Goal: Information Seeking & Learning: Learn about a topic

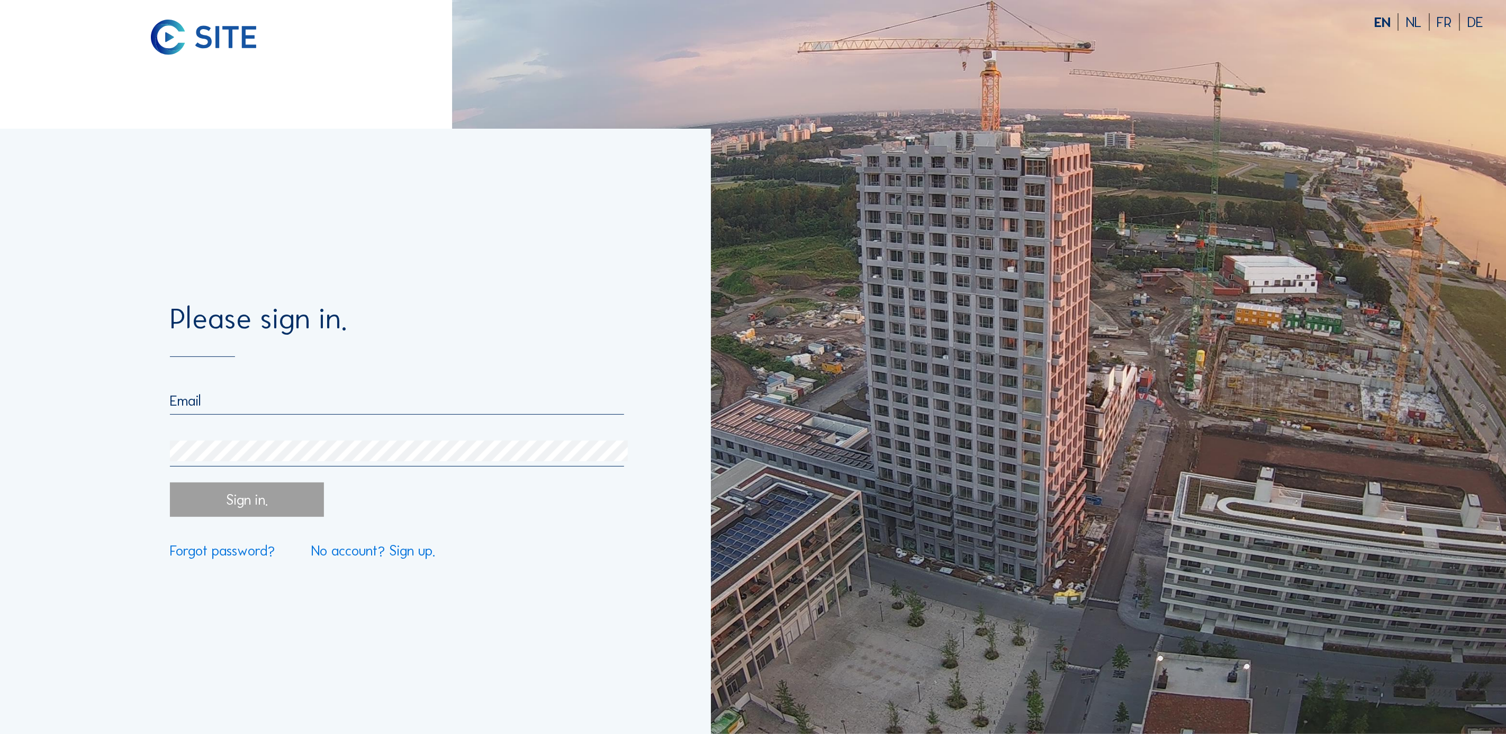
type input "[EMAIL_ADDRESS][DOMAIN_NAME]"
click at [234, 515] on div "Sign in." at bounding box center [246, 499] width 153 height 34
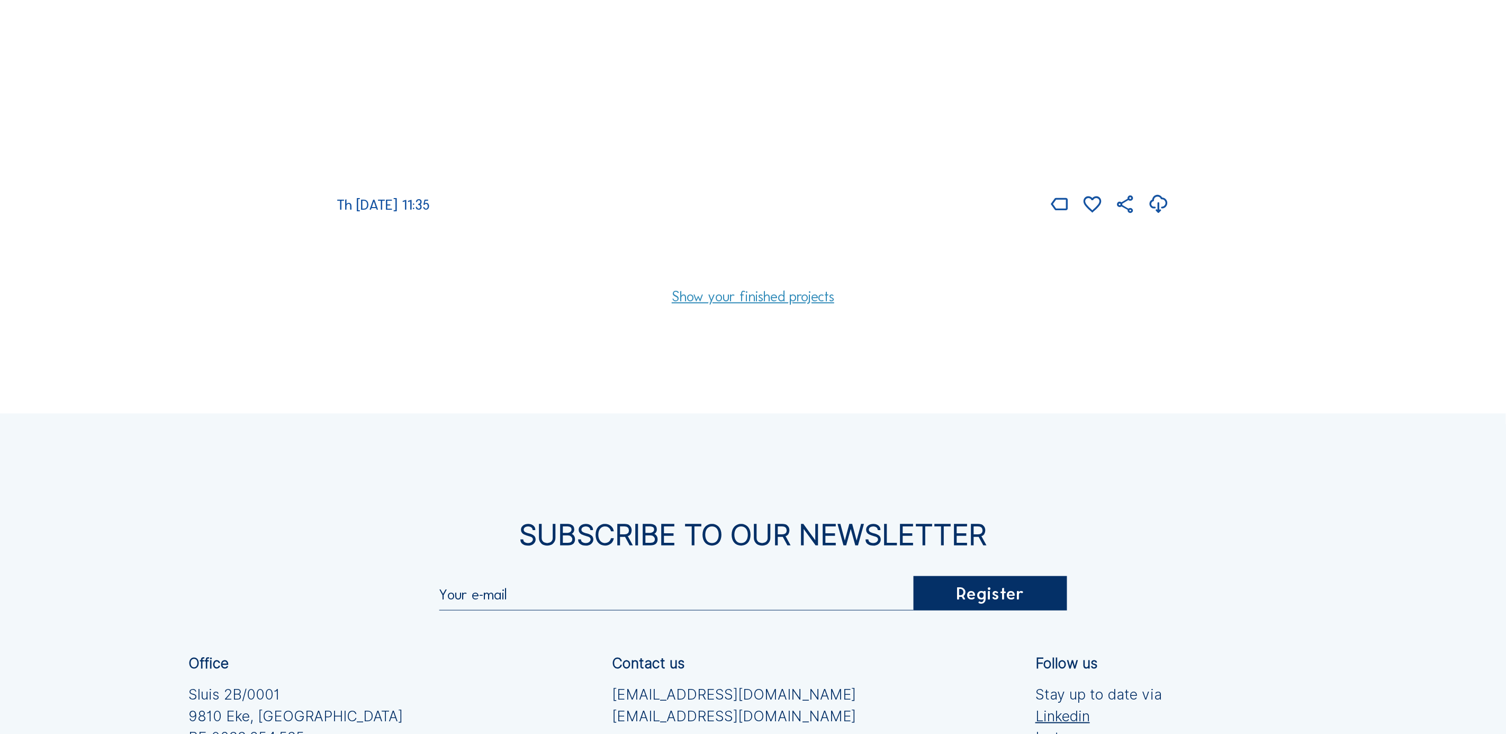
scroll to position [529, 0]
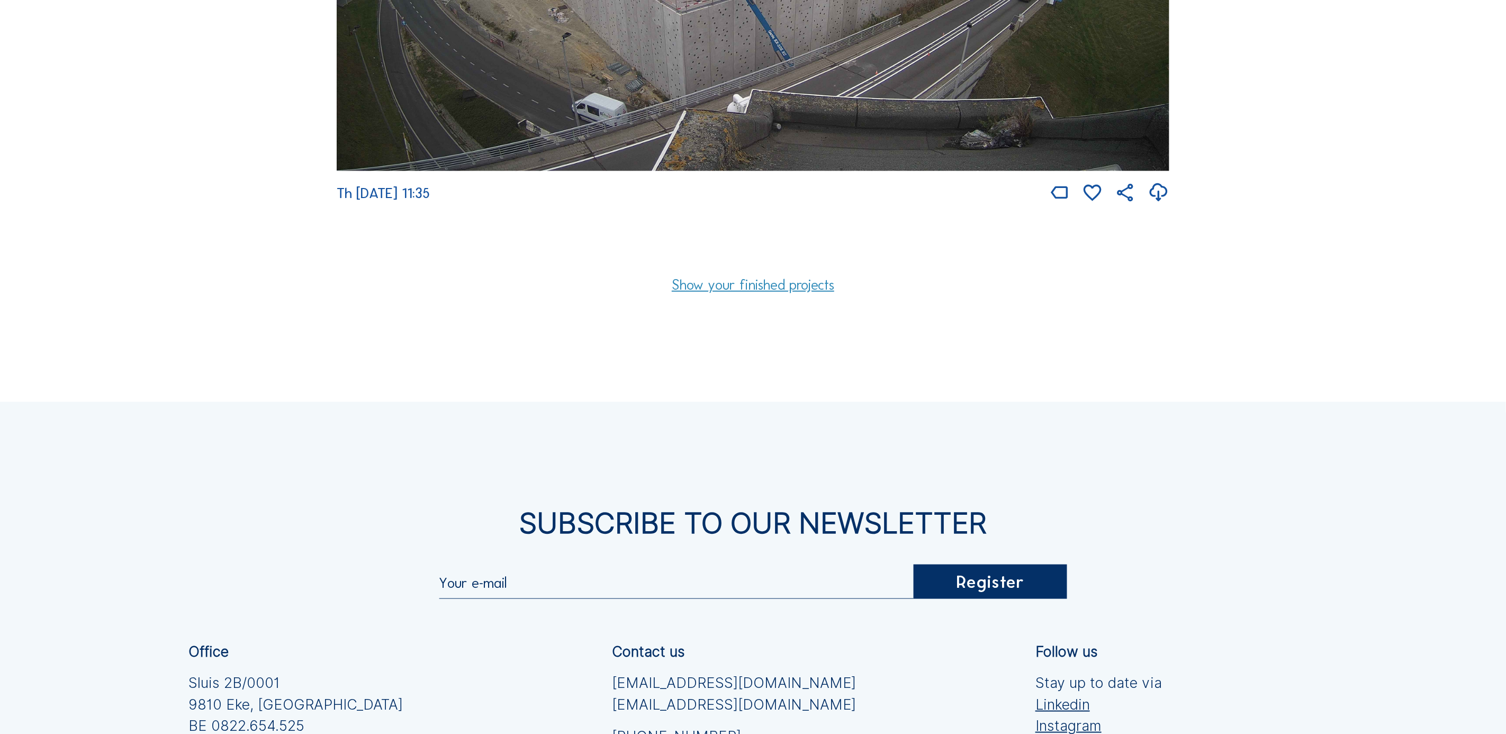
click at [756, 291] on link "Show your finished projects" at bounding box center [753, 284] width 162 height 14
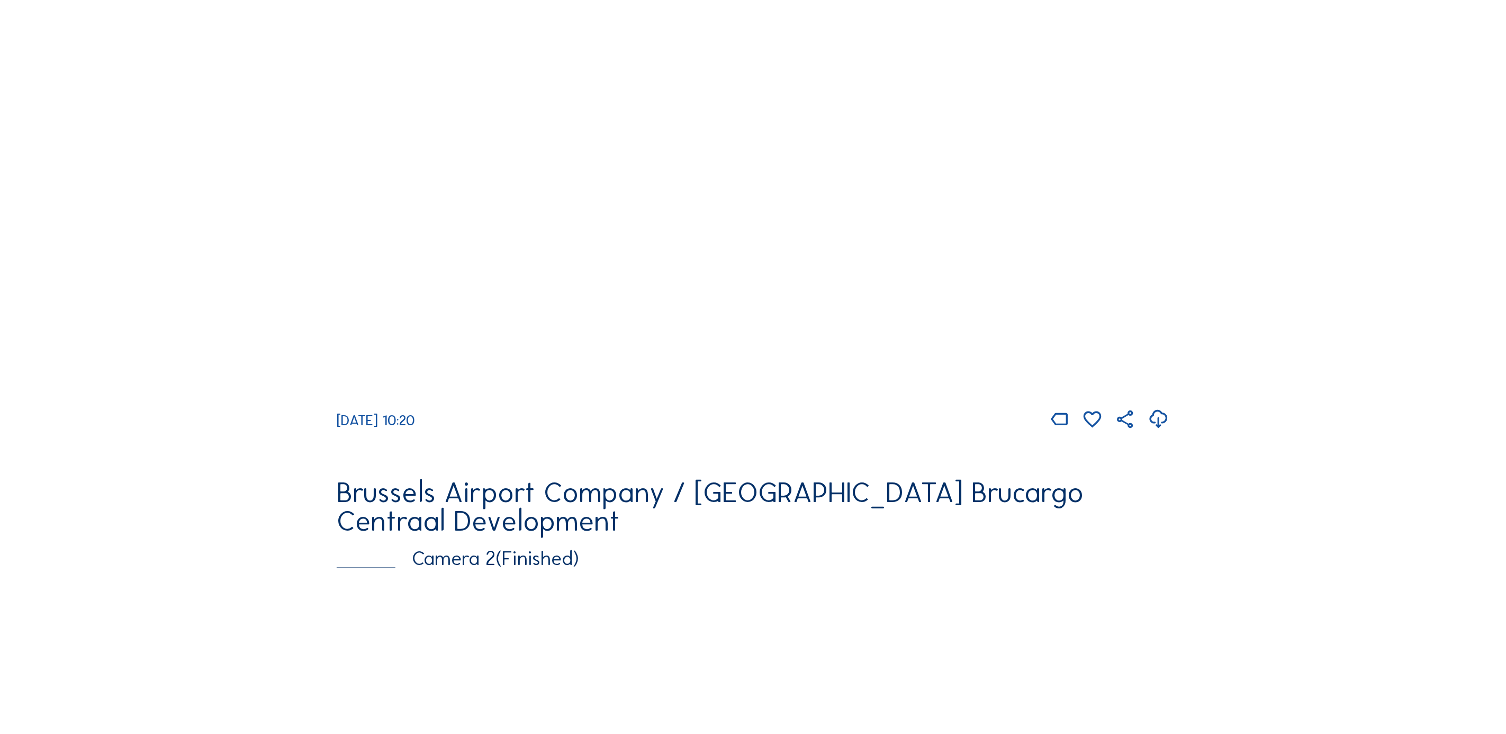
scroll to position [1058, 0]
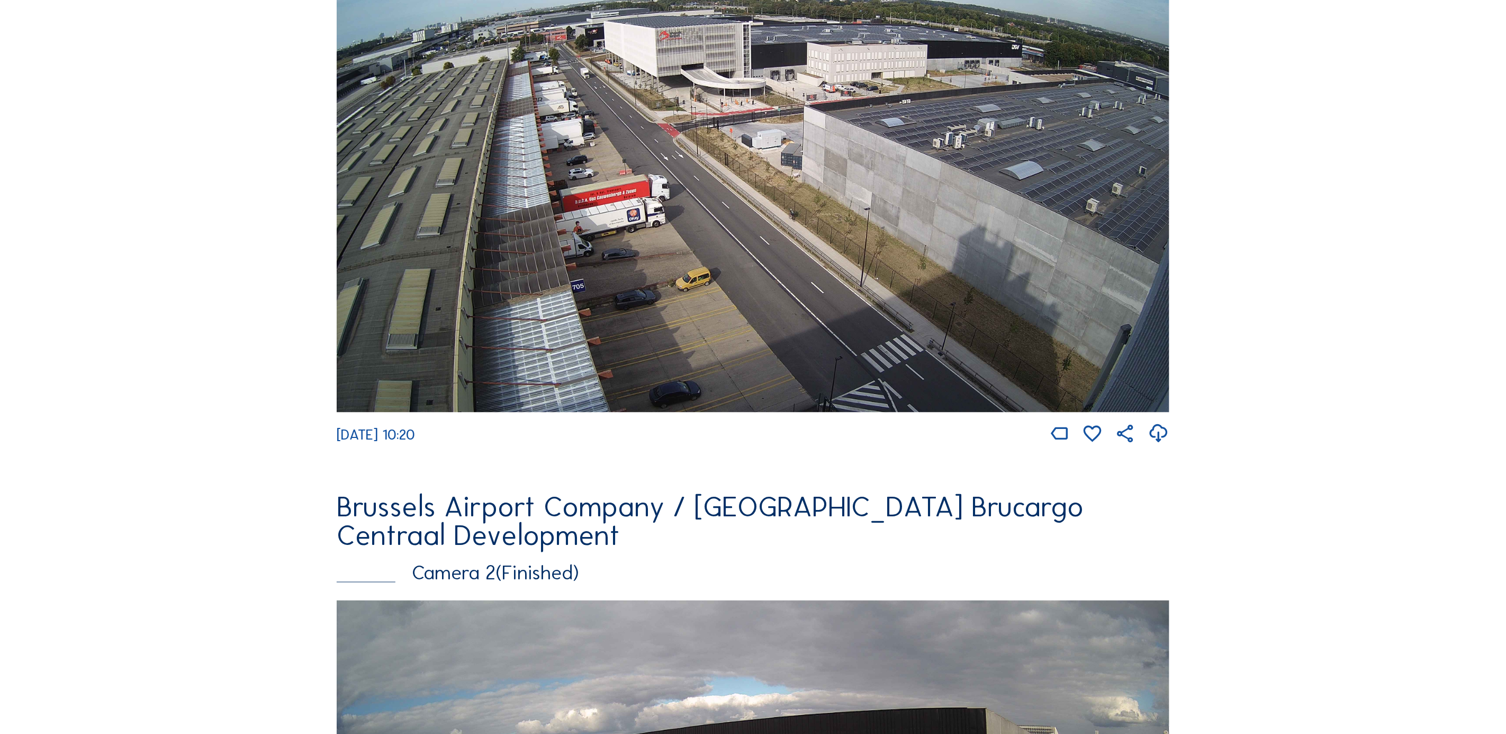
click at [776, 302] on img at bounding box center [753, 178] width 833 height 468
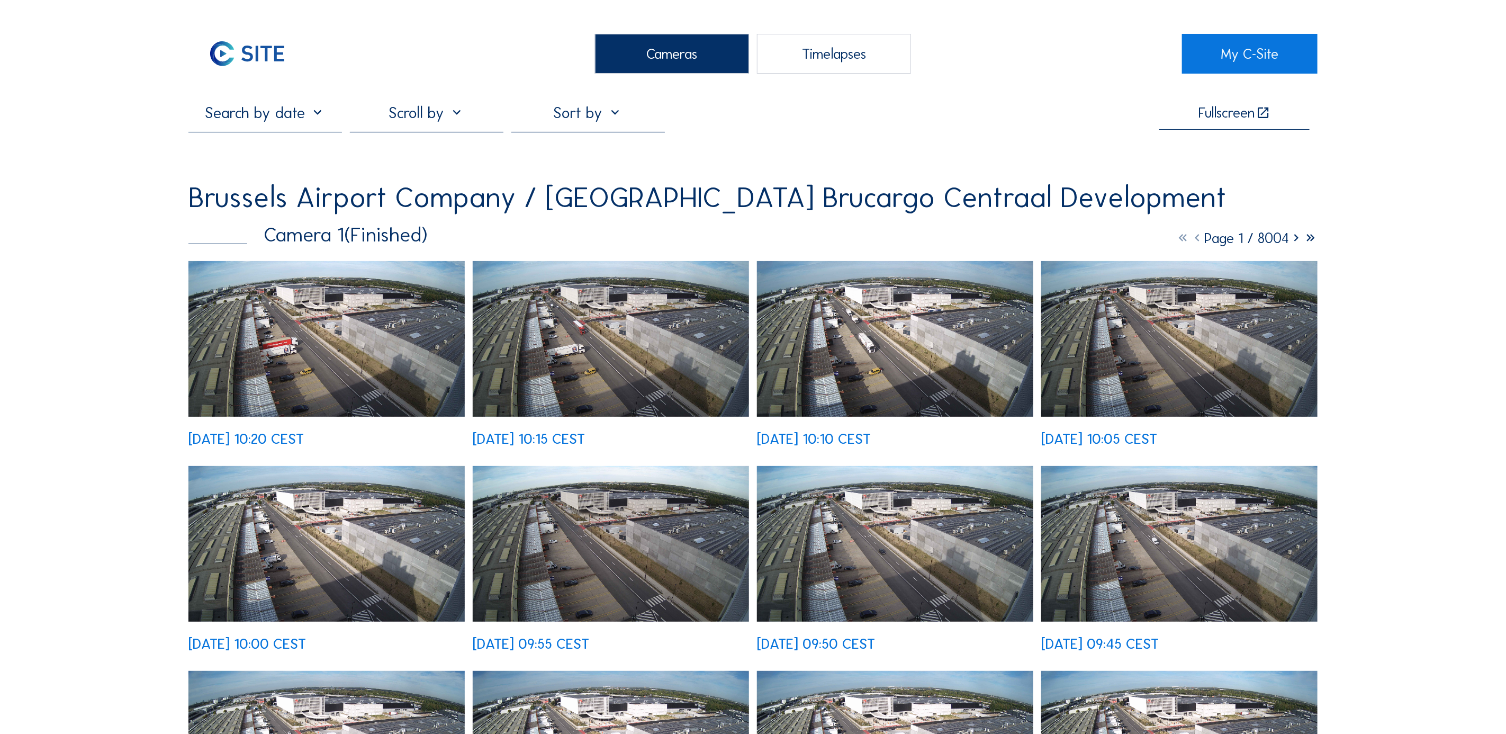
click at [355, 353] on img at bounding box center [326, 339] width 276 height 156
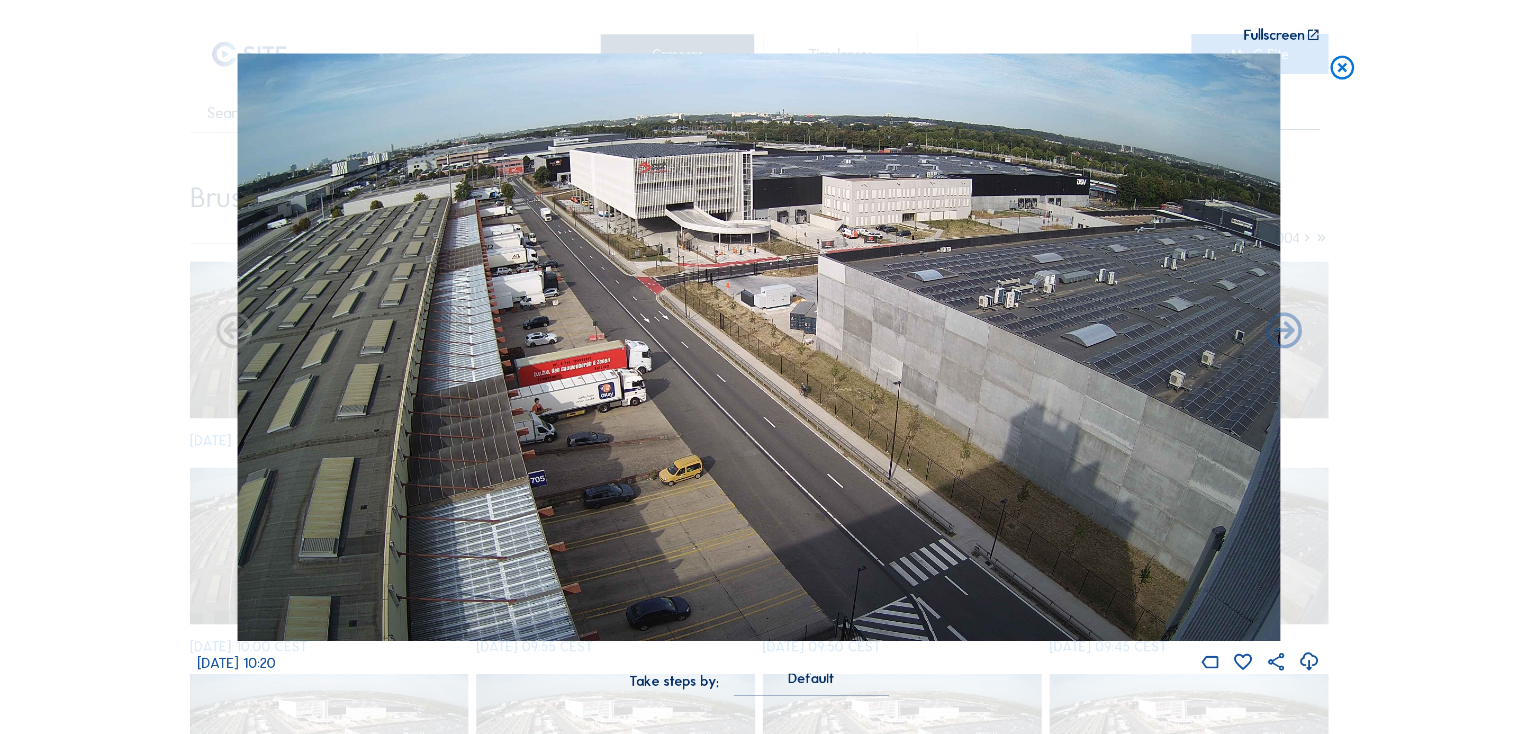
click at [1349, 65] on icon at bounding box center [1342, 68] width 29 height 30
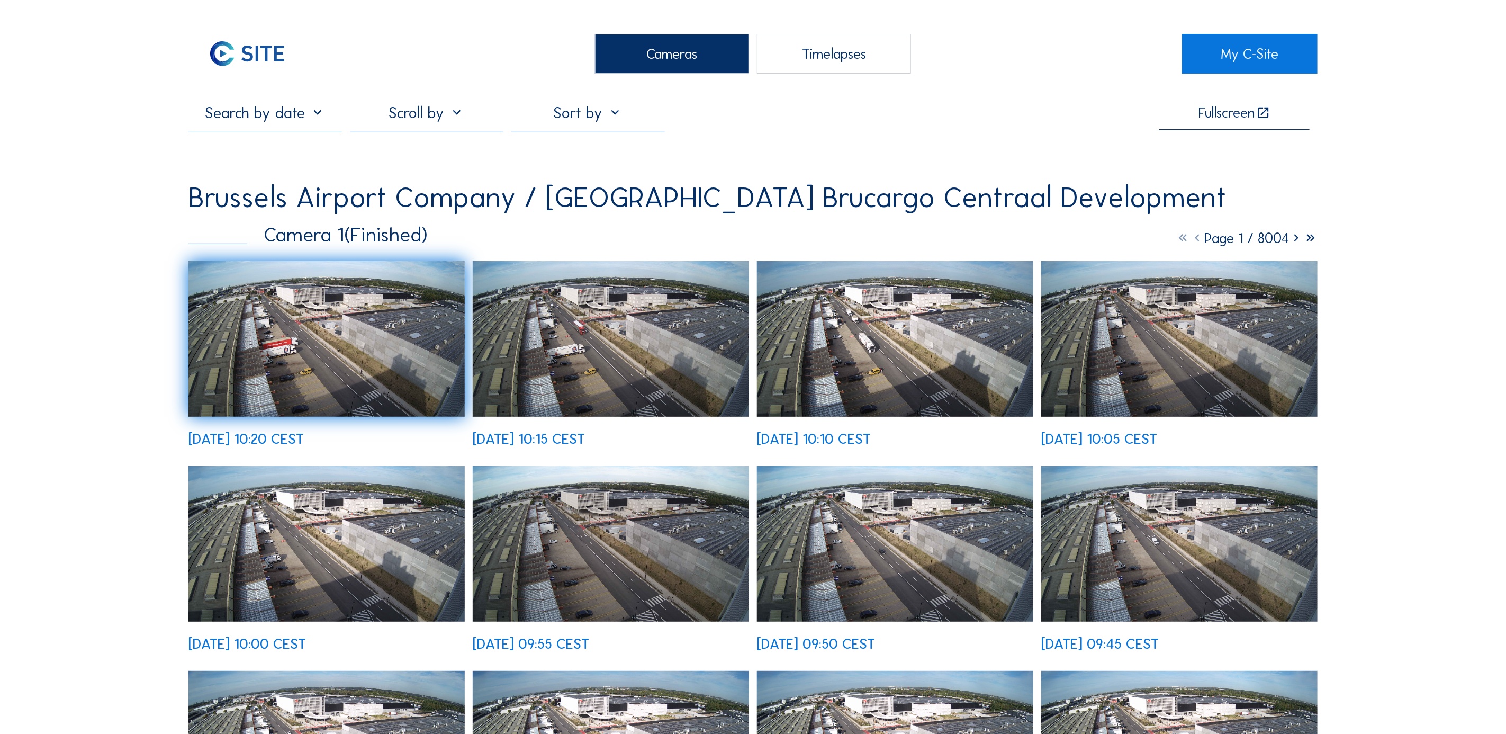
click at [320, 116] on input "text" at bounding box center [264, 112] width 153 height 19
click at [319, 118] on input "text" at bounding box center [264, 112] width 153 height 19
click at [432, 118] on div at bounding box center [426, 117] width 153 height 29
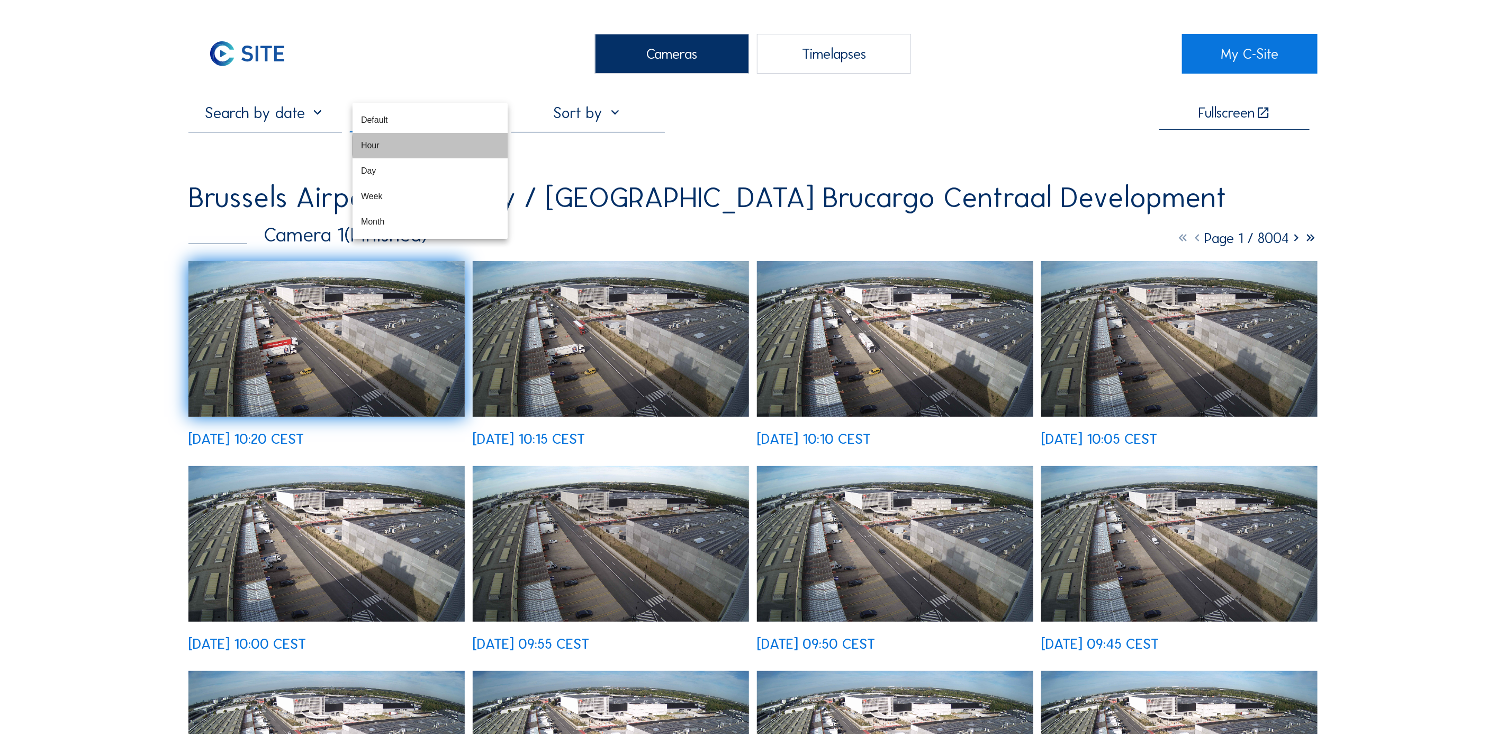
click at [378, 140] on div "Hour" at bounding box center [430, 145] width 138 height 10
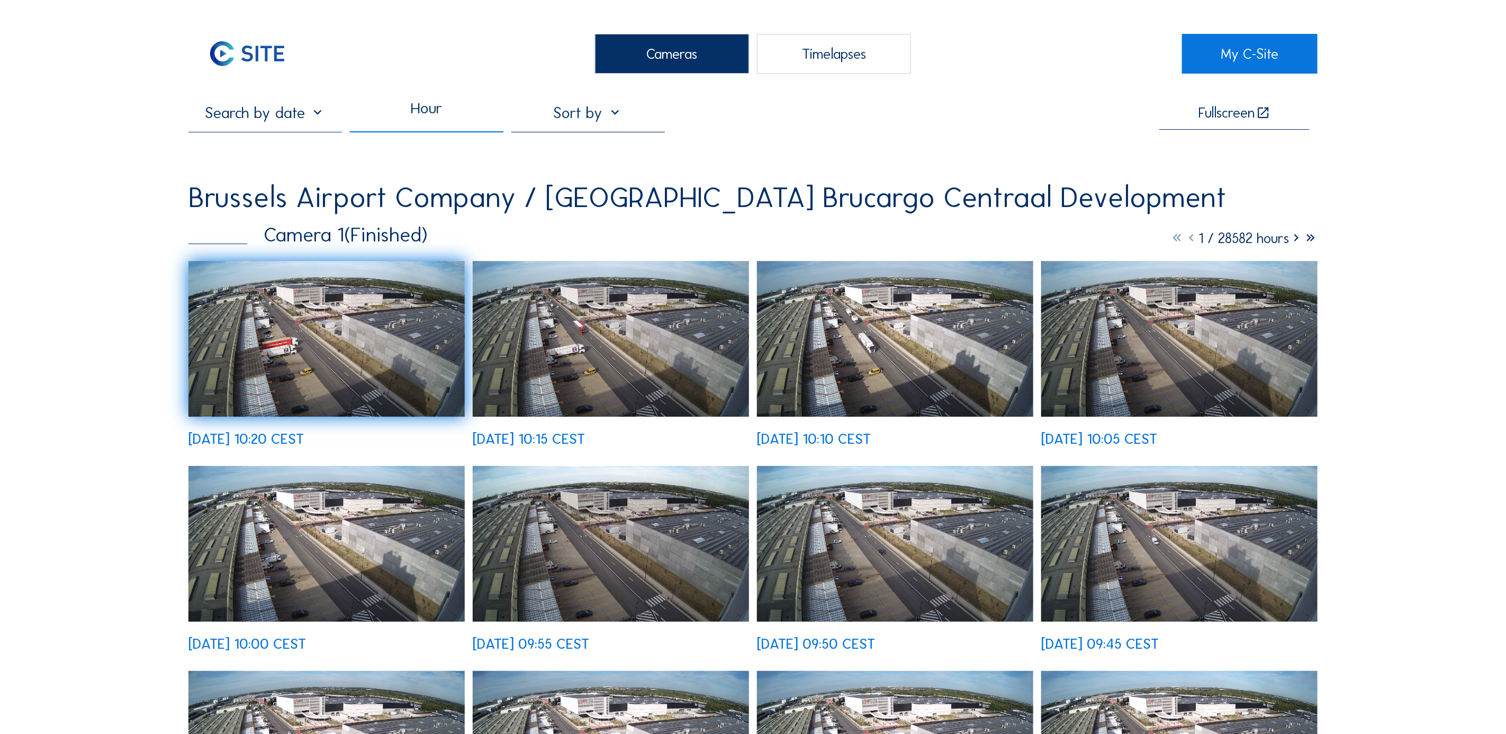
click at [277, 337] on img at bounding box center [326, 339] width 276 height 156
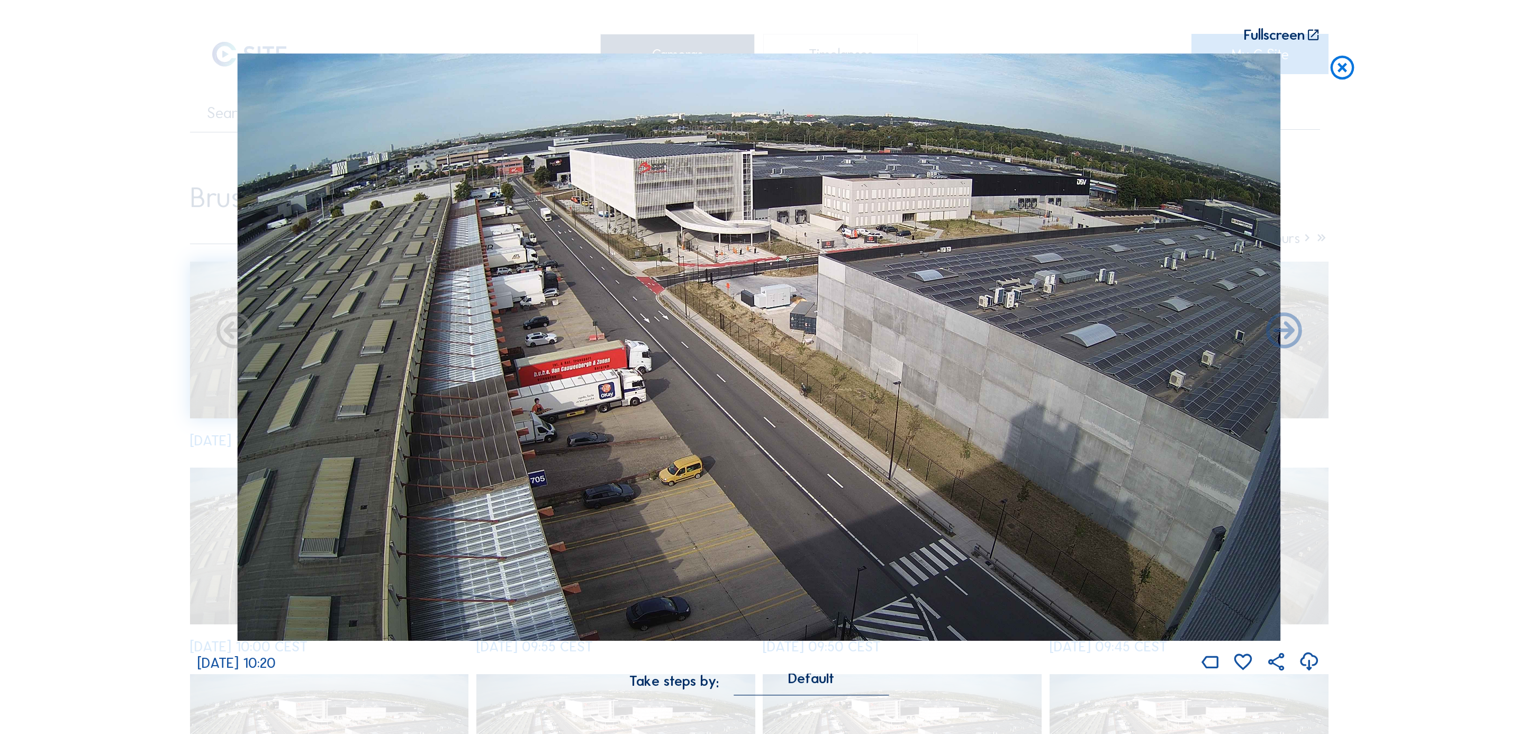
click at [1337, 75] on icon at bounding box center [1342, 68] width 29 height 30
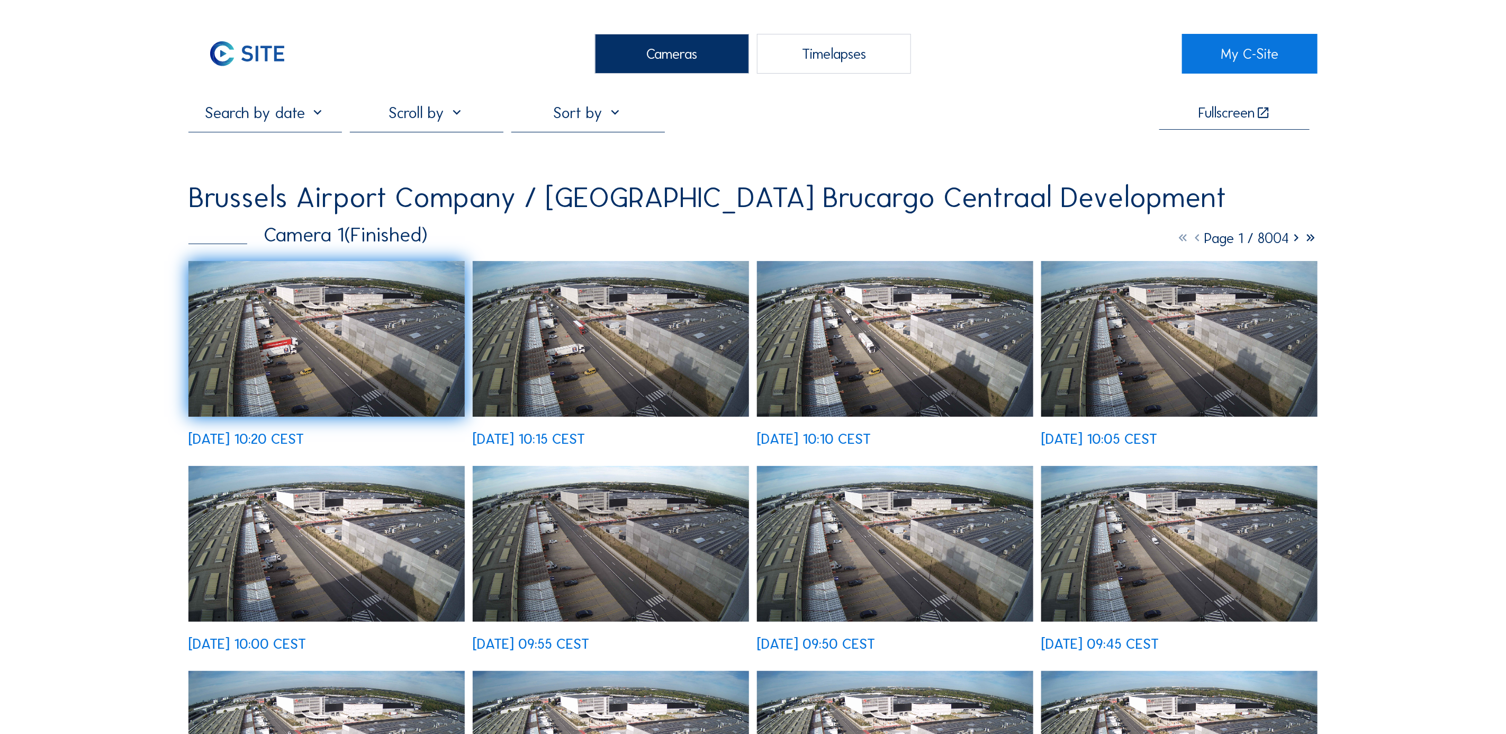
click at [594, 121] on div at bounding box center [587, 117] width 153 height 29
click at [458, 123] on div at bounding box center [426, 117] width 153 height 29
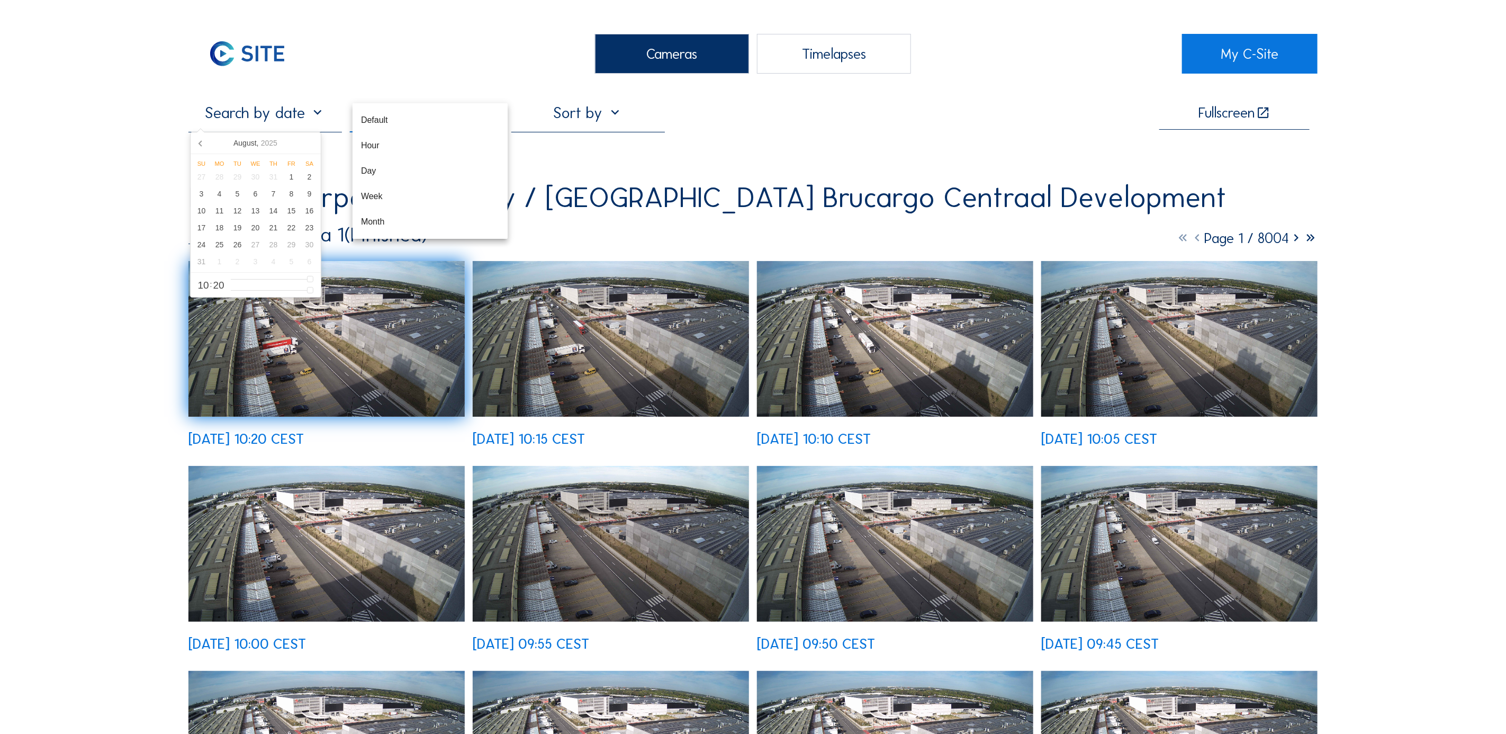
click at [272, 118] on input "text" at bounding box center [264, 112] width 153 height 19
click at [231, 248] on div "26" at bounding box center [238, 244] width 18 height 17
click at [209, 286] on span "10" at bounding box center [203, 285] width 11 height 10
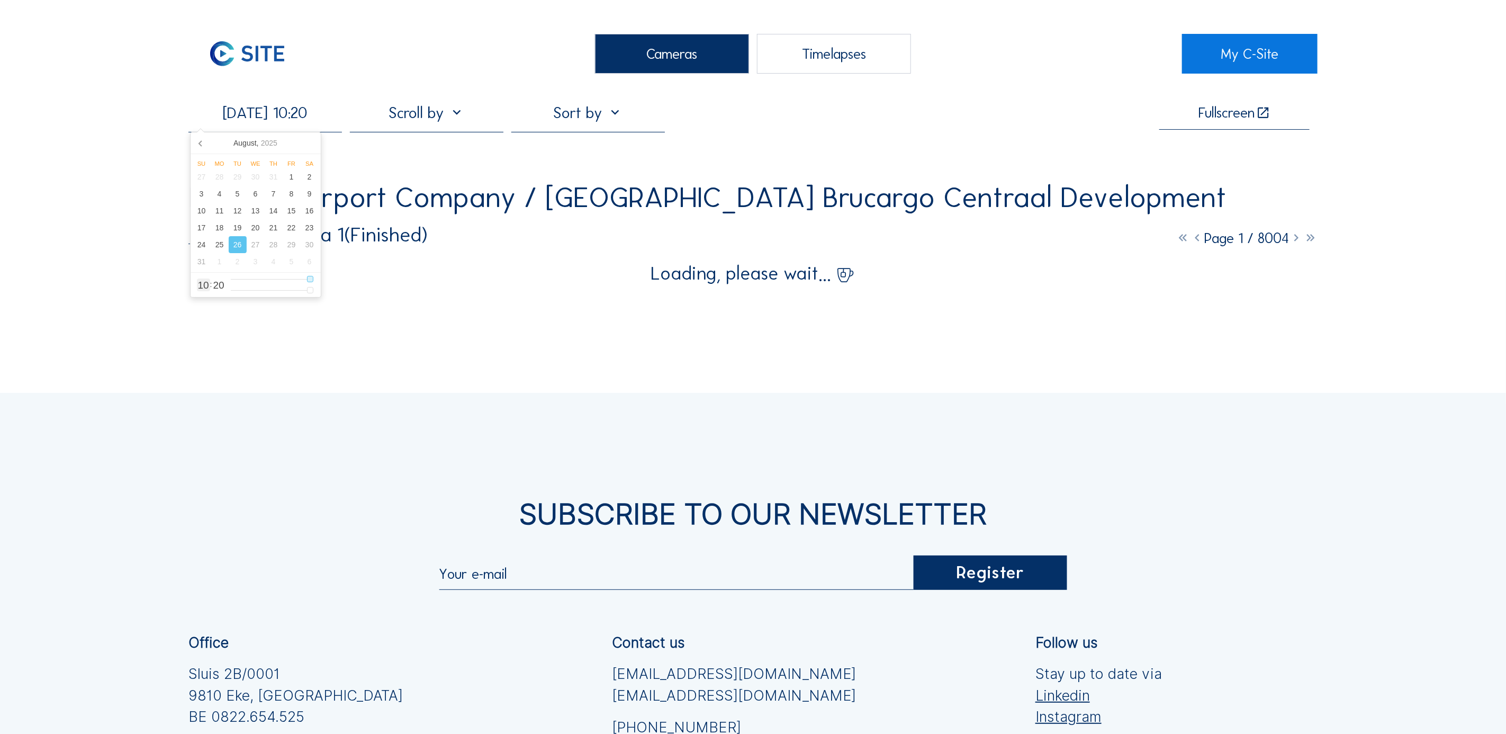
type input "[DATE] 09:20"
type input "9"
type input "[DATE] 08:20"
type input "8"
type input "[DATE] 07:20"
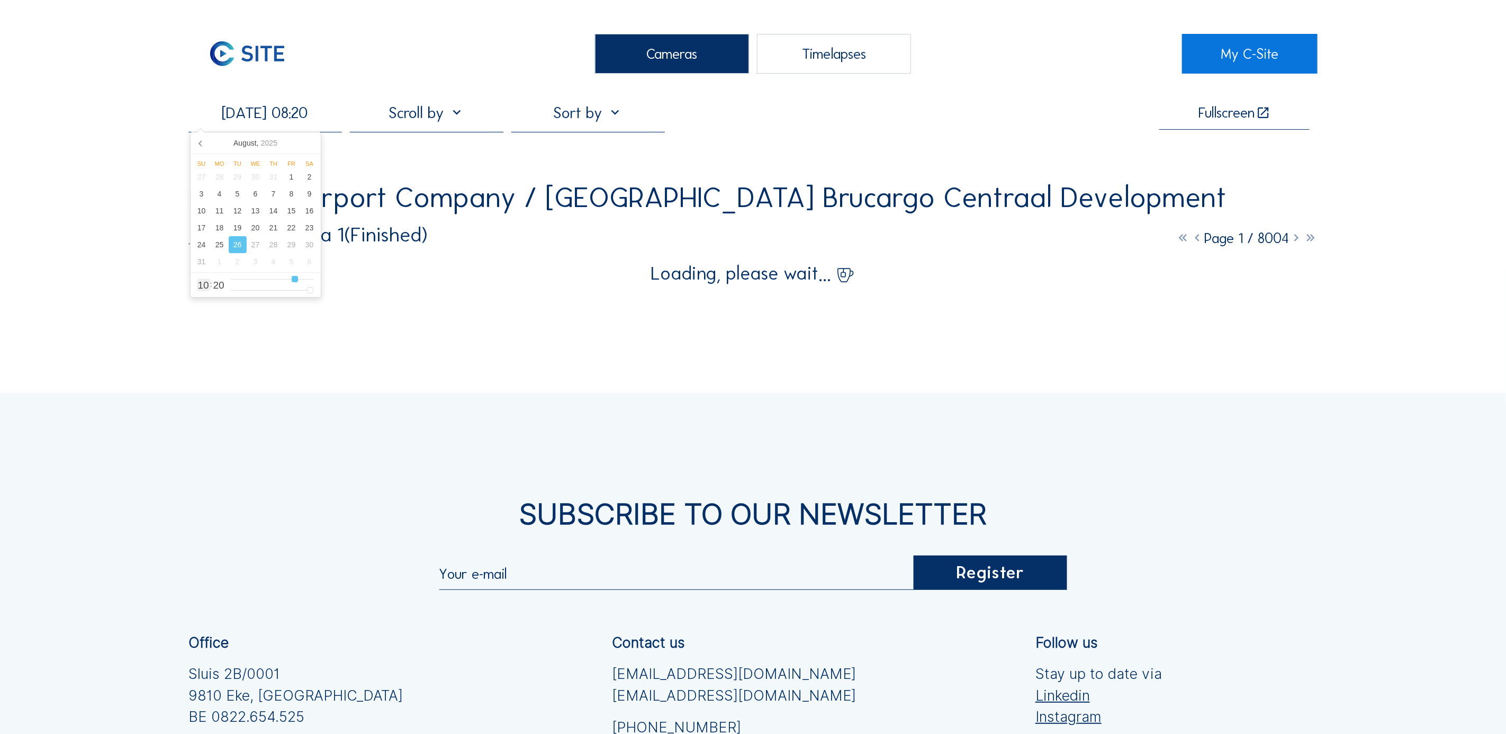
type input "7"
type input "[DATE] 06:20"
type input "6"
type input "[DATE] 05:20"
type input "5"
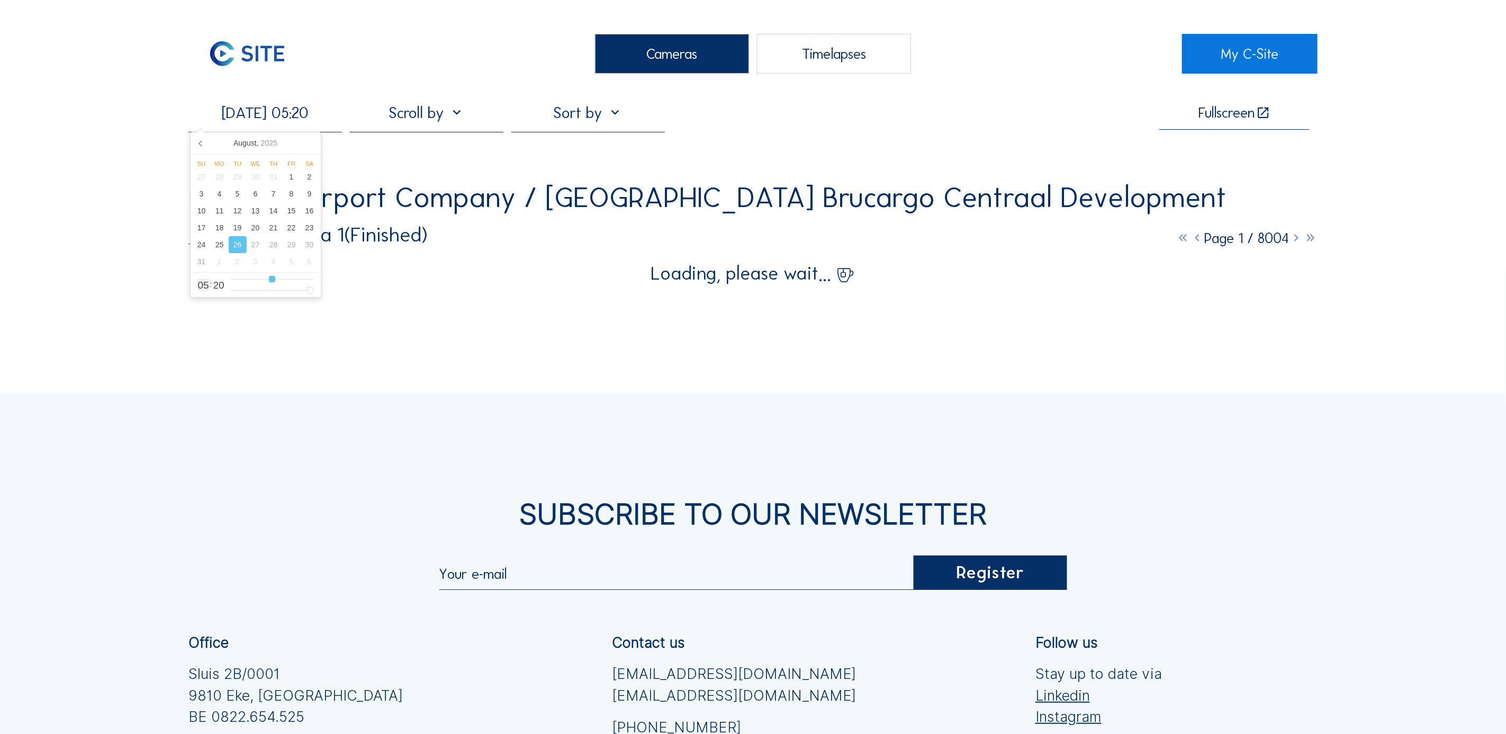
type input "[DATE] 06:20"
type input "6"
type input "[DATE] 07:20"
type input "7"
type input "[DATE] 08:20"
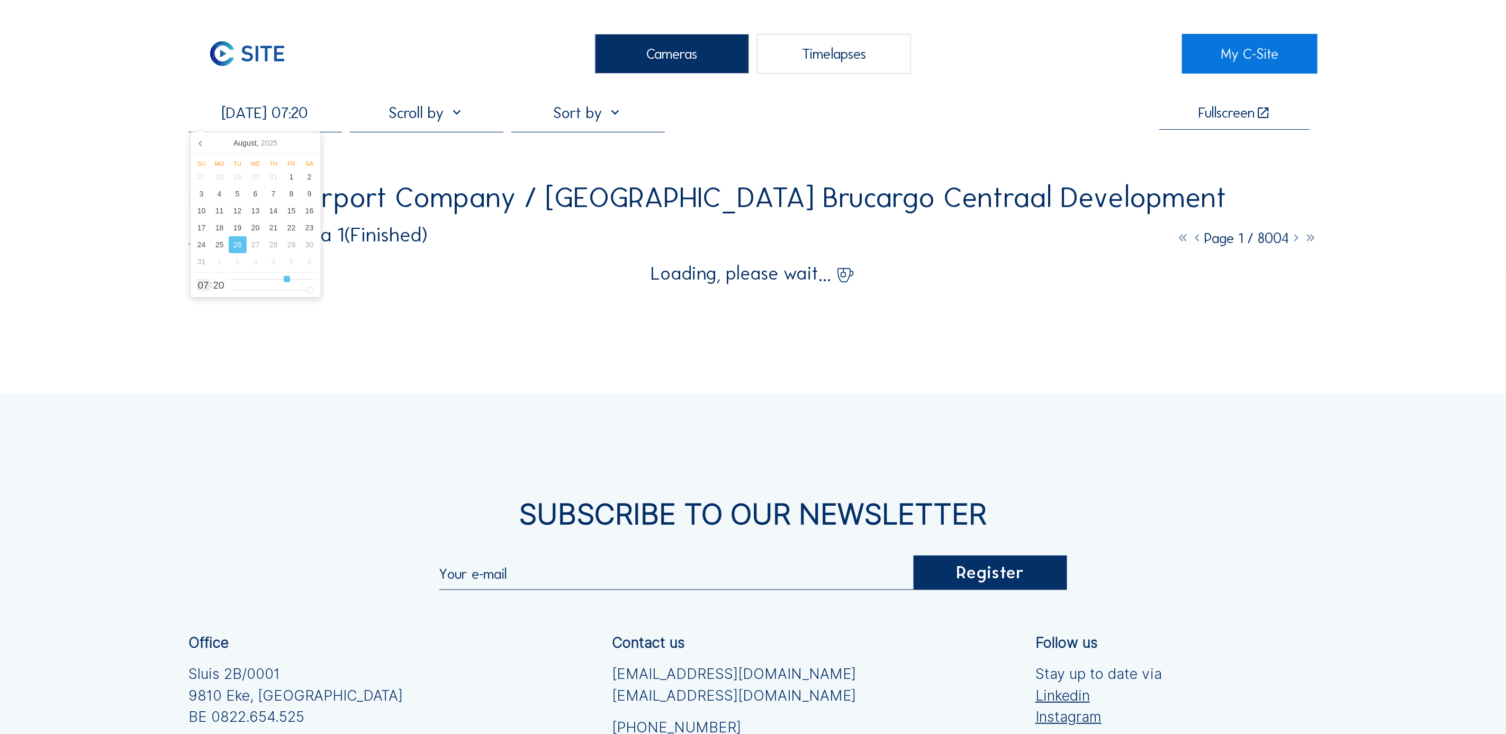
type input "8"
type input "[DATE] 09:20"
type input "9"
type input "[DATE] 10:20"
type input "10"
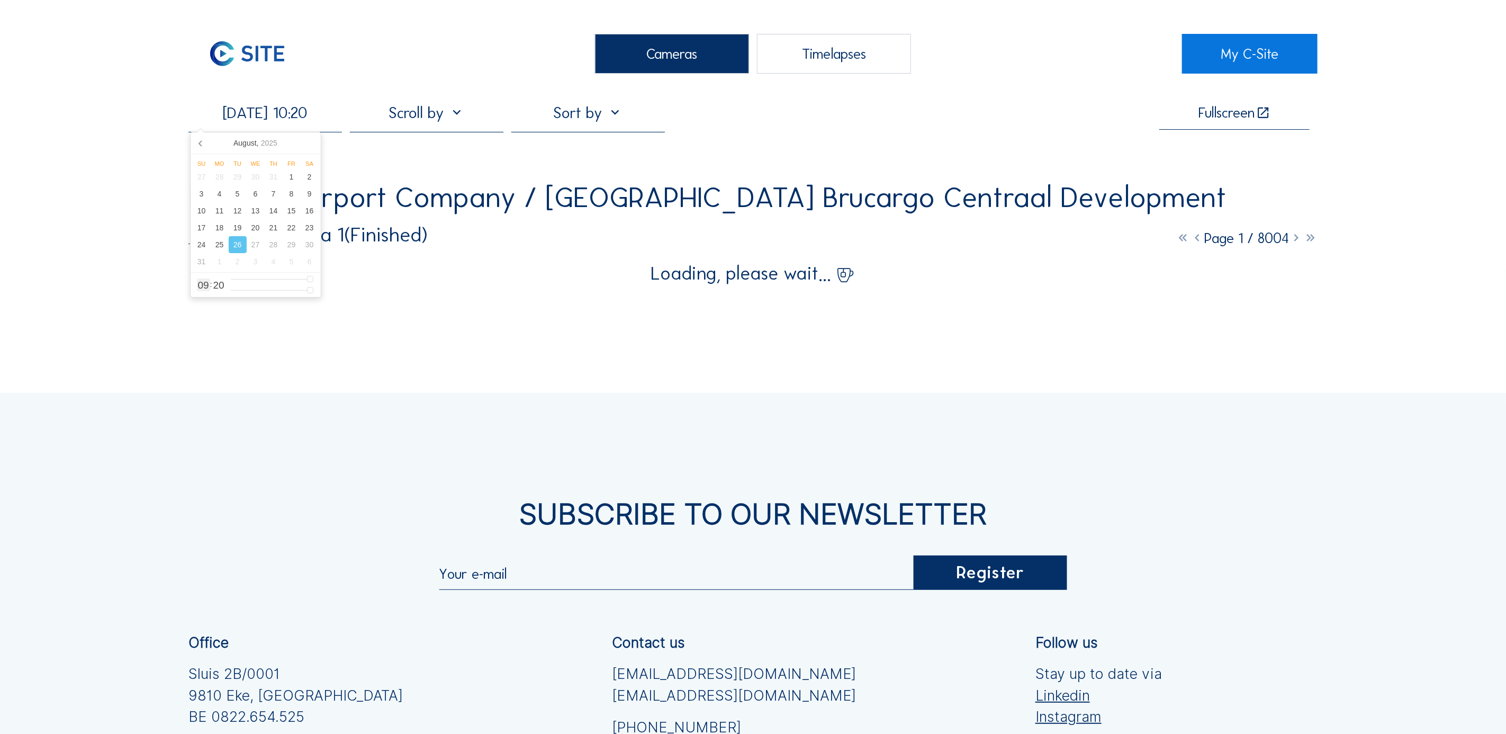
click at [308, 284] on input "range" at bounding box center [272, 279] width 83 height 9
type input "[DATE] 10:19"
type input "19"
type input "[DATE] 10:18"
type input "18"
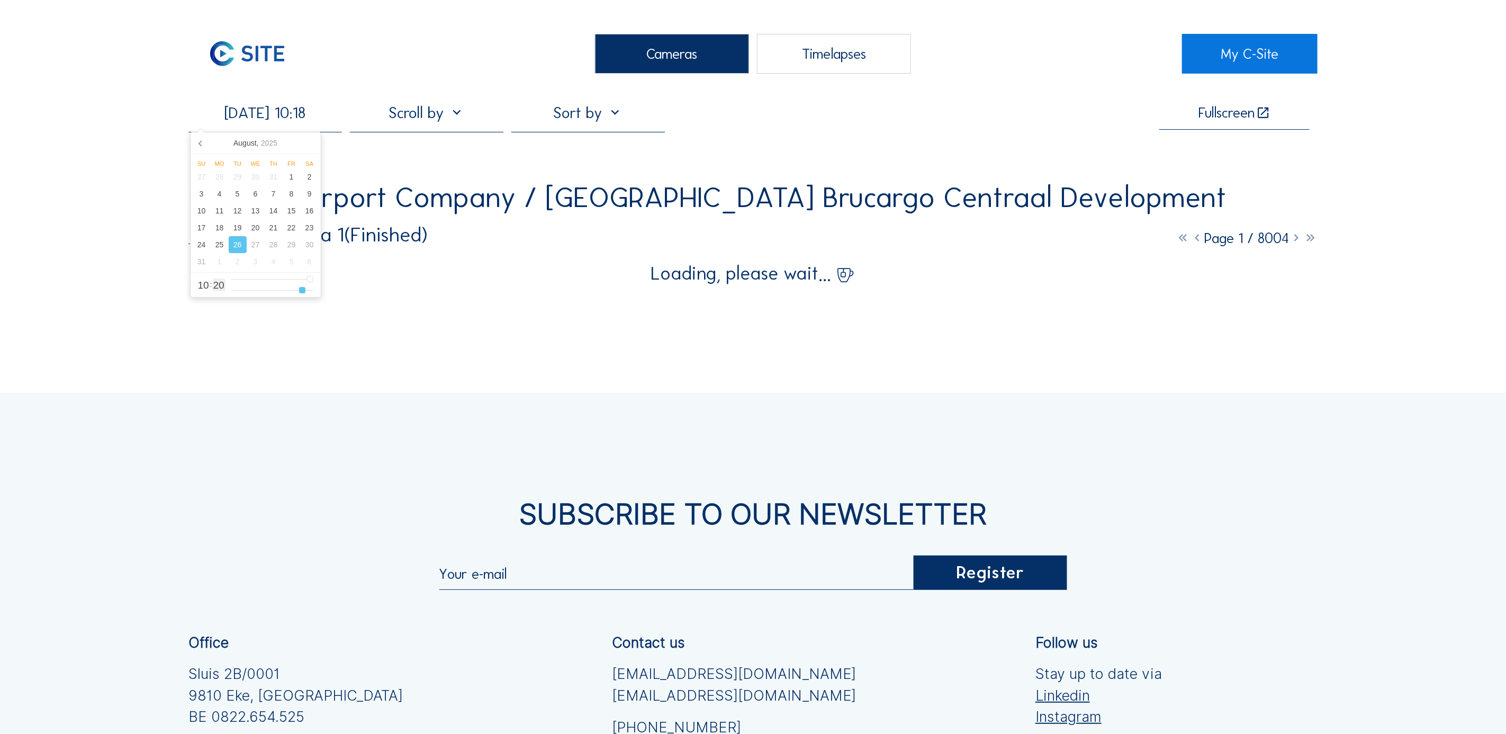
type input "[DATE] 10:17"
type input "17"
type input "[DATE] 10:16"
type input "16"
type input "[DATE] 10:15"
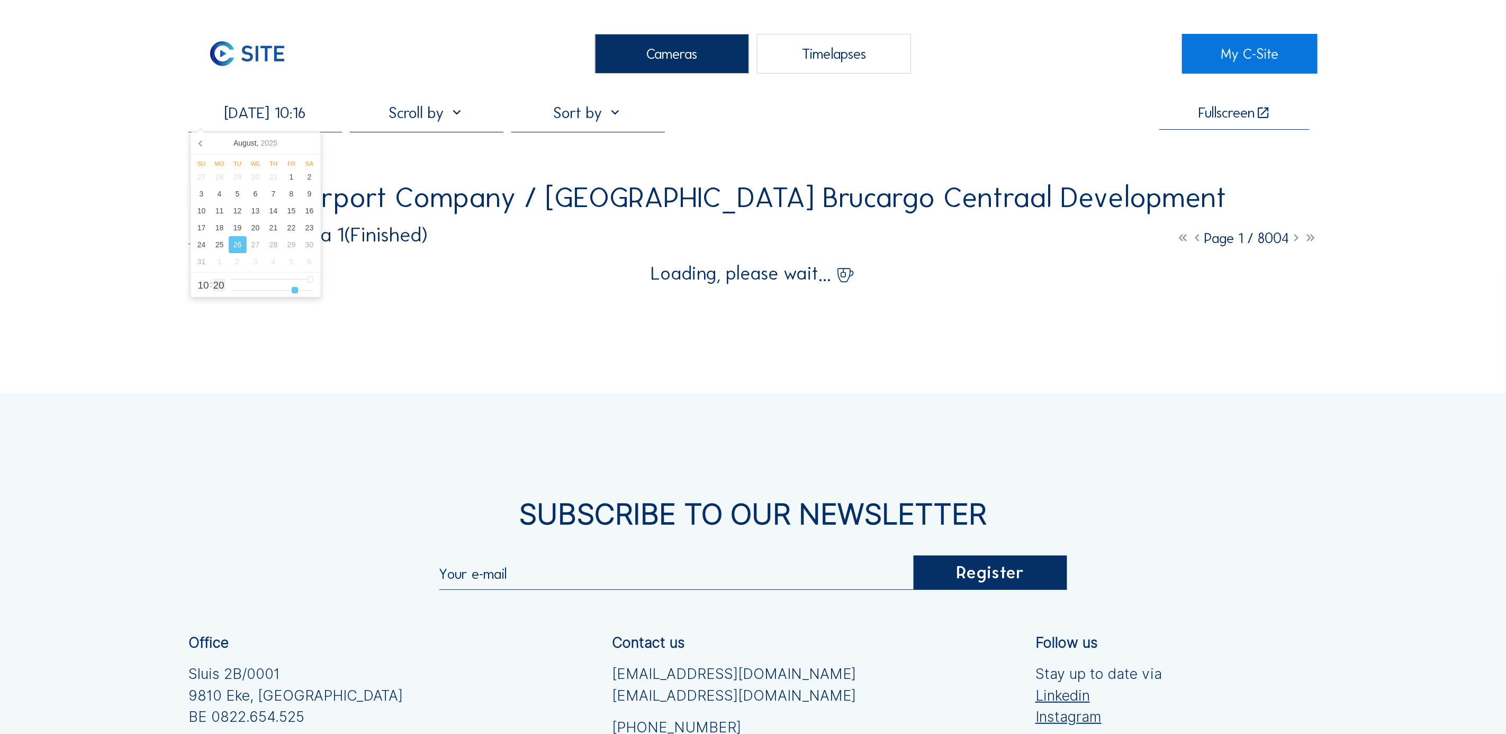
type input "15"
type input "[DATE] 10:14"
type input "14"
type input "[DATE] 10:13"
type input "13"
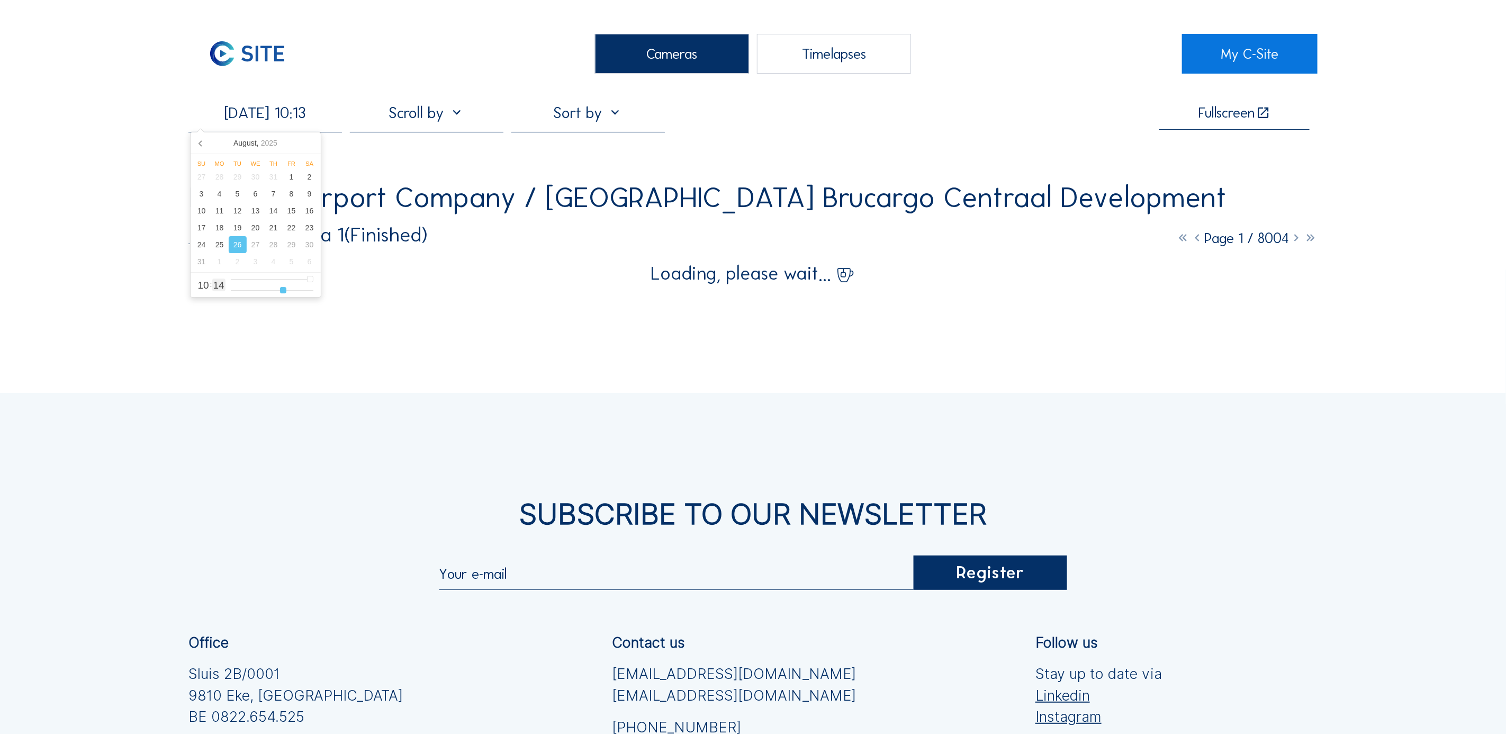
type input "[DATE] 10:11"
type input "11"
type input "[DATE] 10:10"
type input "10"
type input "[DATE] 10:07"
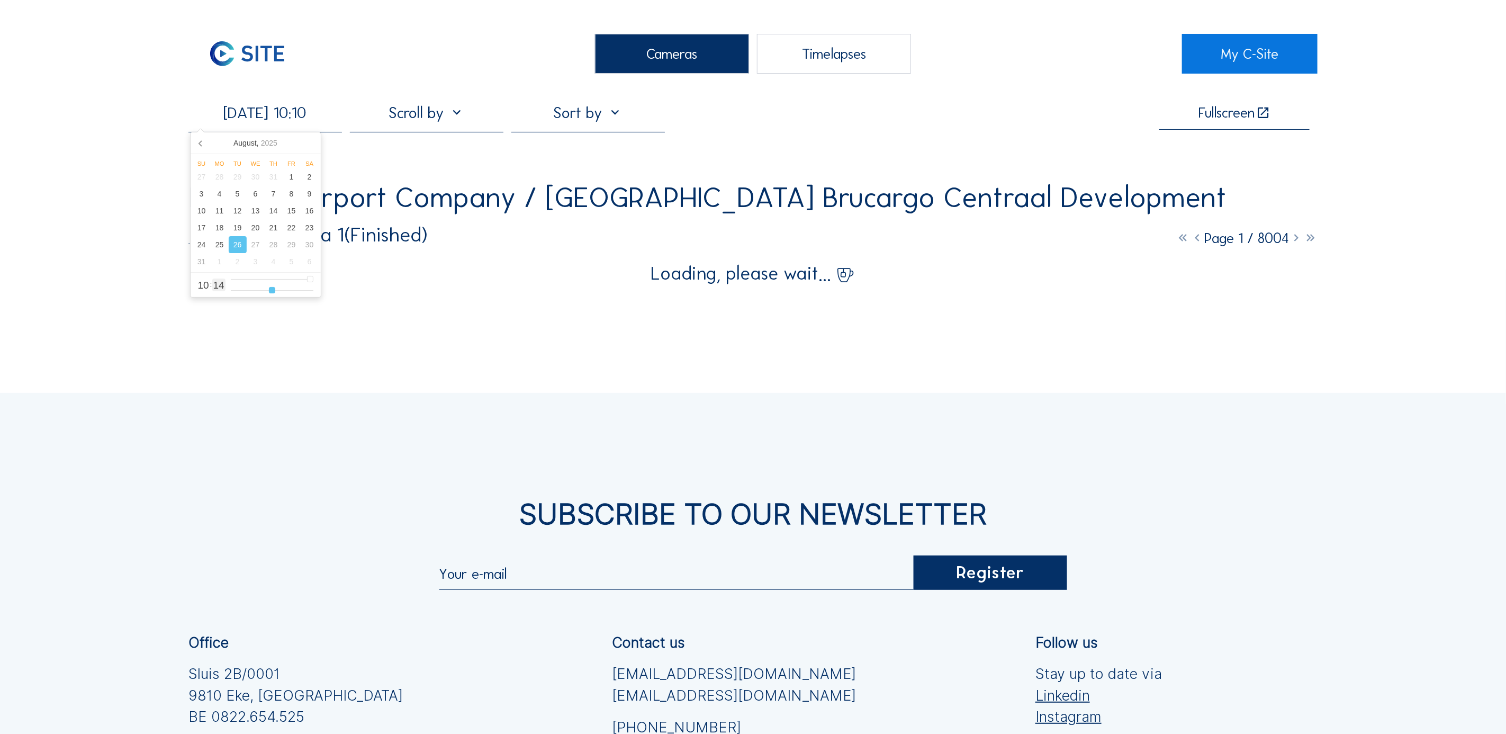
type input "7"
type input "[DATE] 10:06"
type input "6"
type input "[DATE] 10:05"
type input "5"
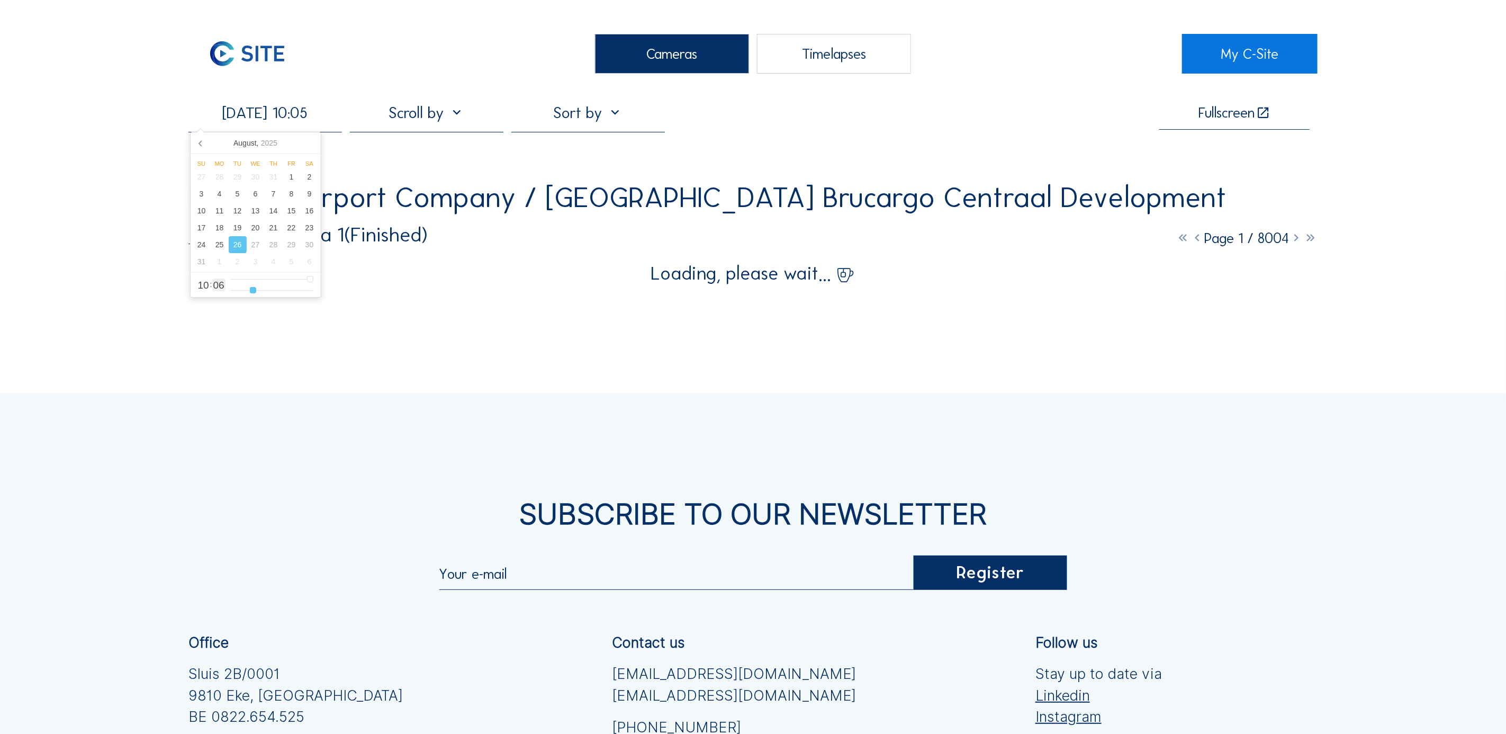
type input "[DATE] 10:04"
type input "4"
type input "[DATE] 10:01"
type input "1"
type input "[DATE] 10:00"
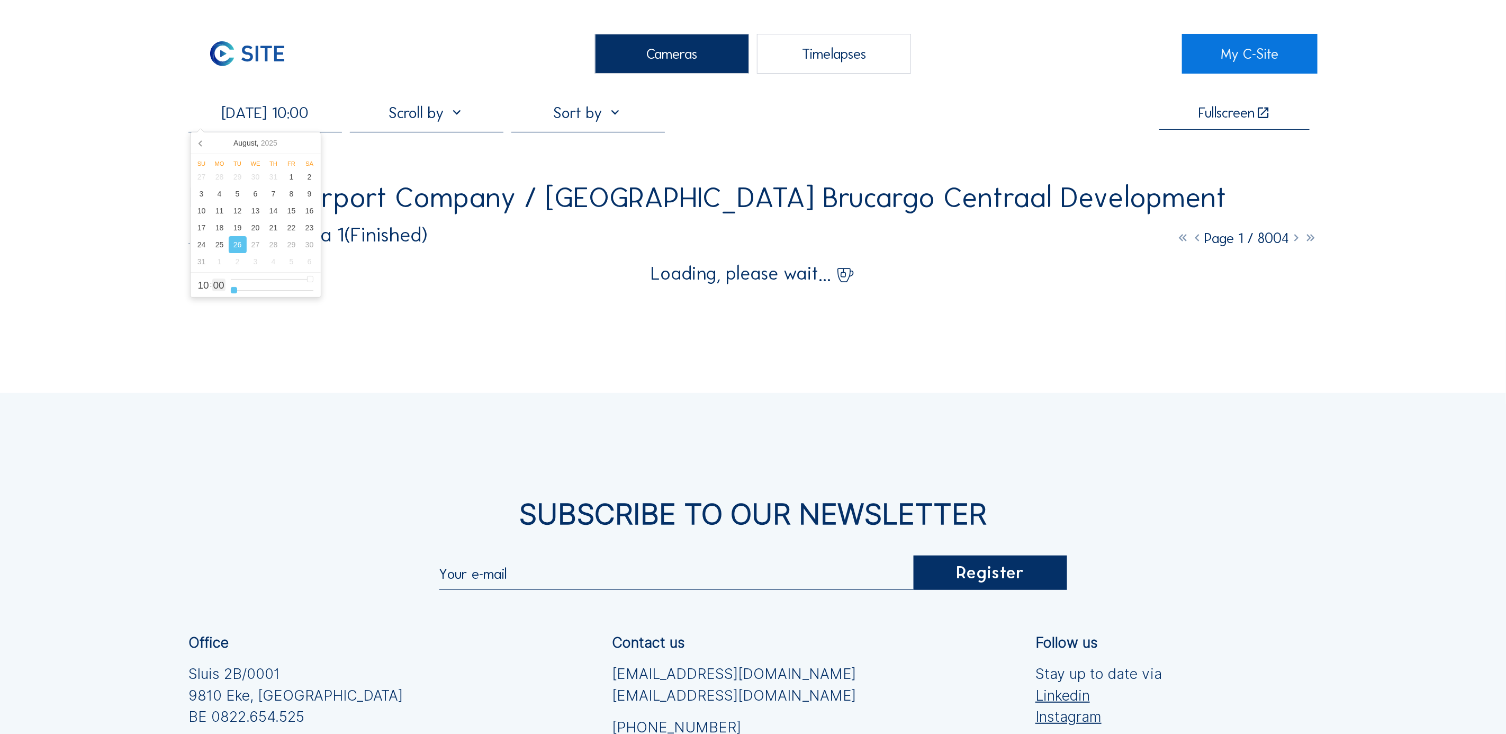
drag, startPoint x: 310, startPoint y: 297, endPoint x: 227, endPoint y: 287, distance: 83.1
type input "0"
click at [231, 295] on input "range" at bounding box center [272, 290] width 83 height 9
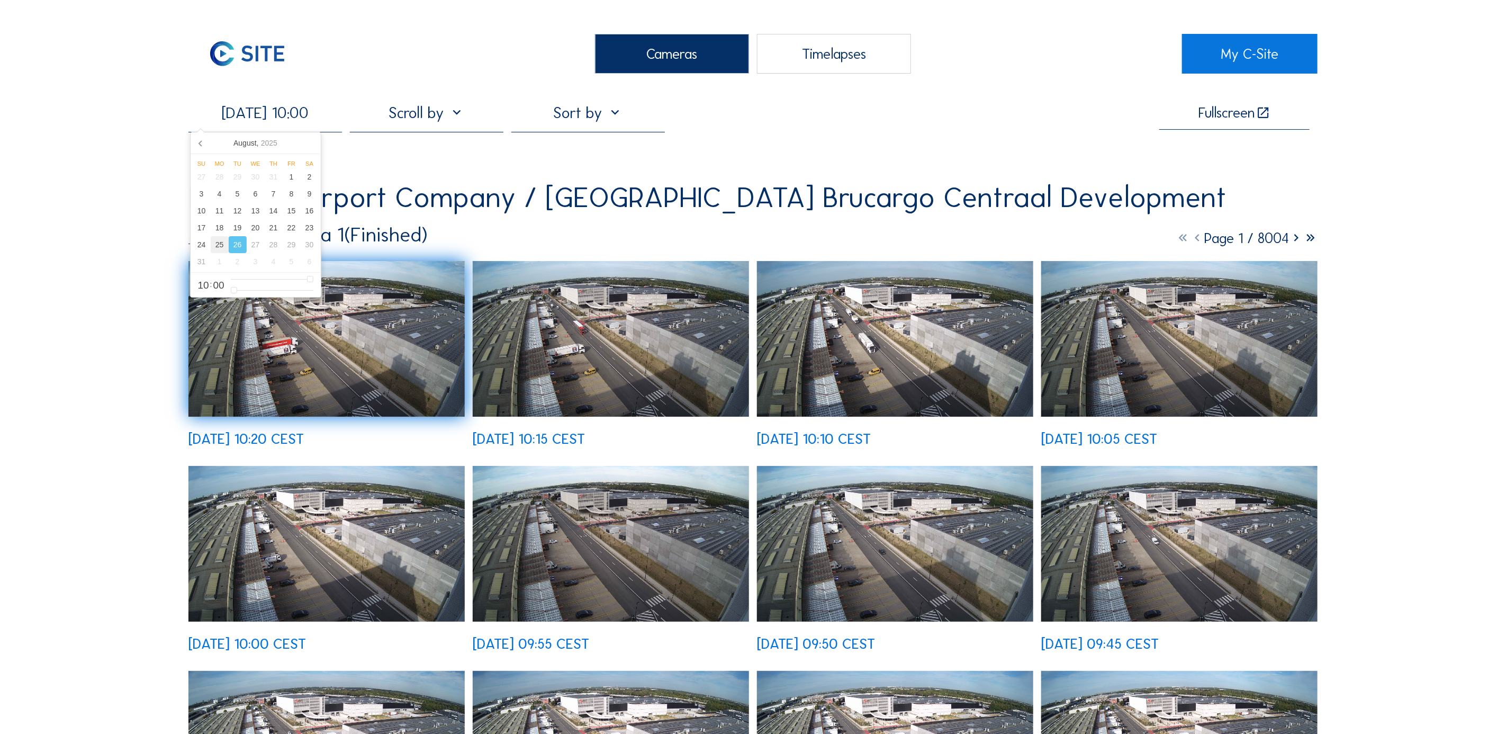
click at [222, 248] on div "25" at bounding box center [220, 244] width 18 height 17
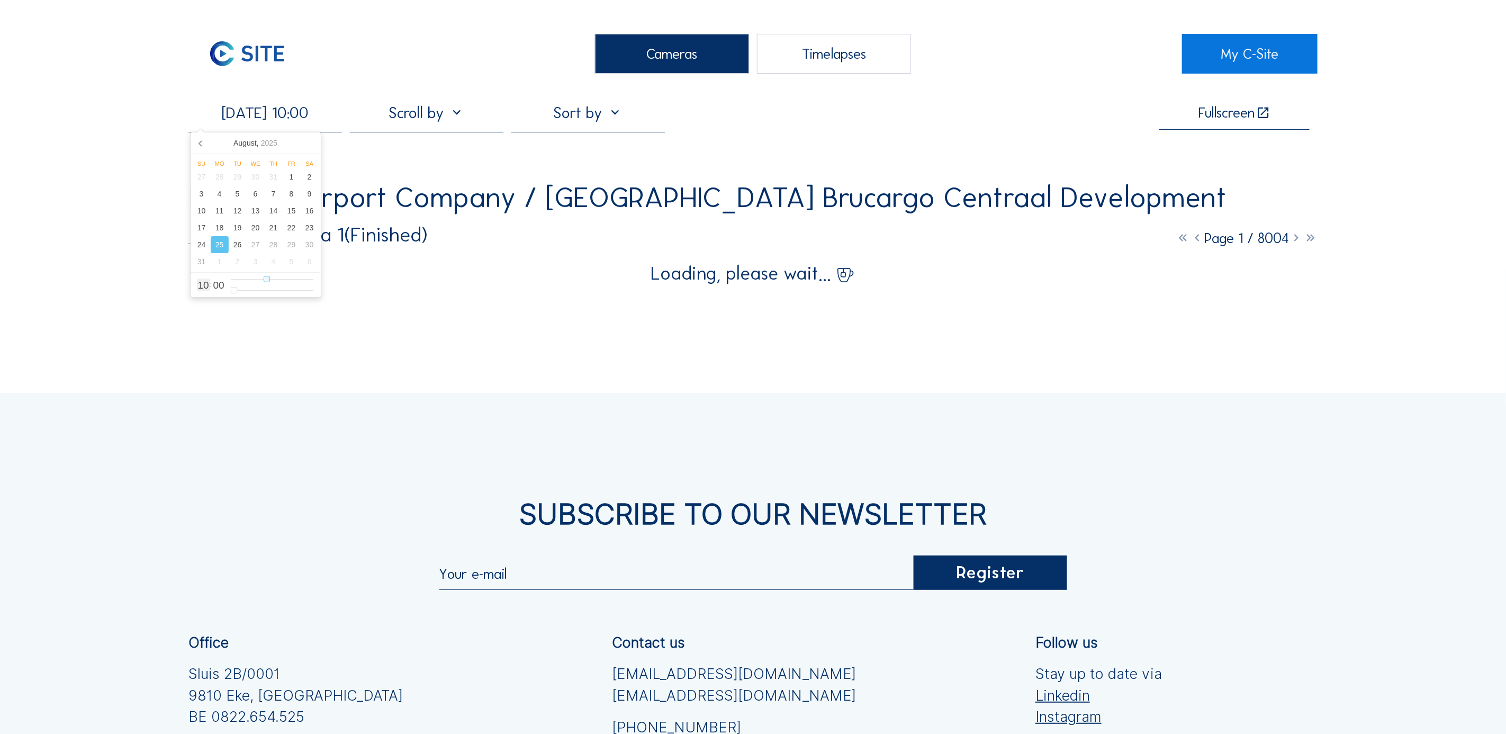
type input "[DATE] 11:00"
type input "11"
type input "[DATE] 12:00"
type input "12"
type input "[DATE] 13:00"
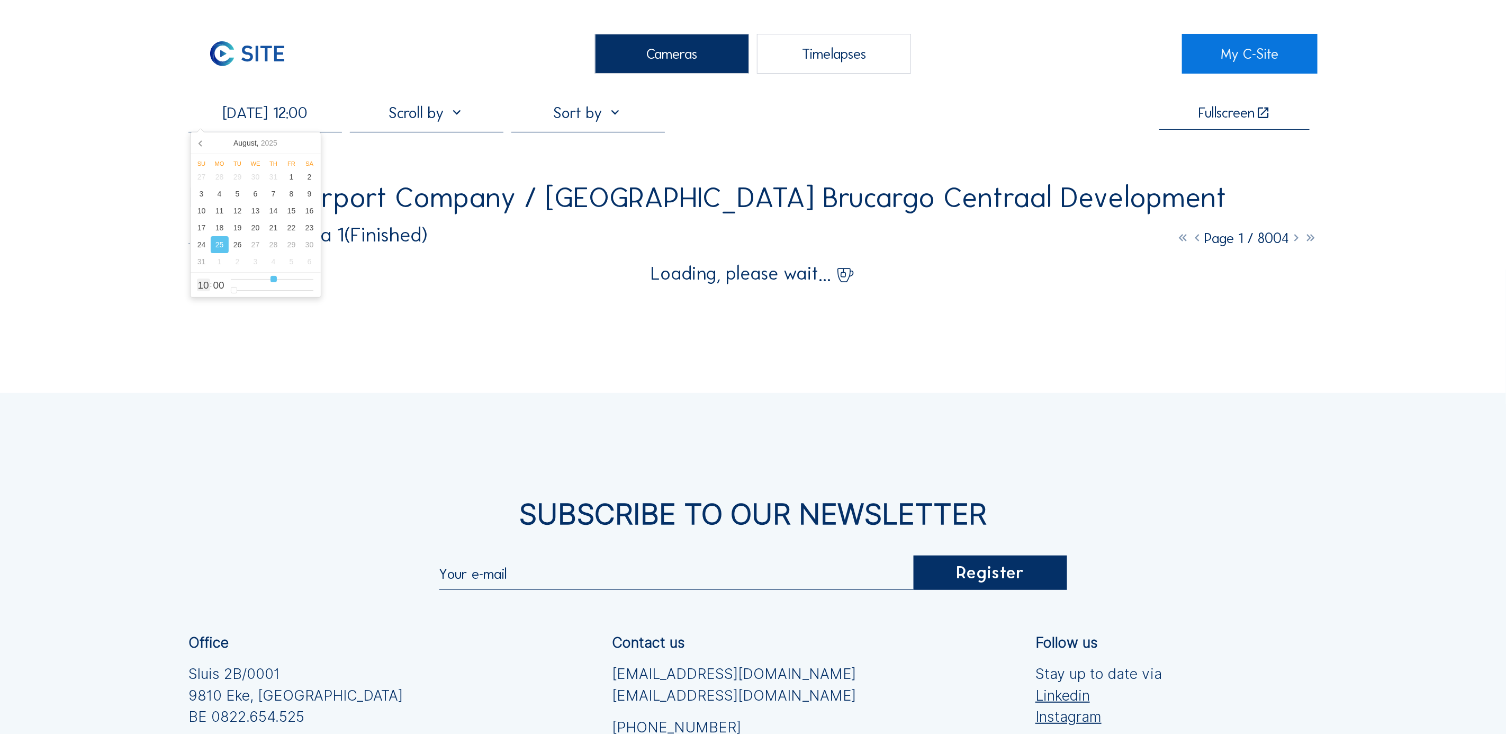
type input "13"
type input "[DATE] 14:00"
type input "14"
type input "[DATE] 15:00"
type input "15"
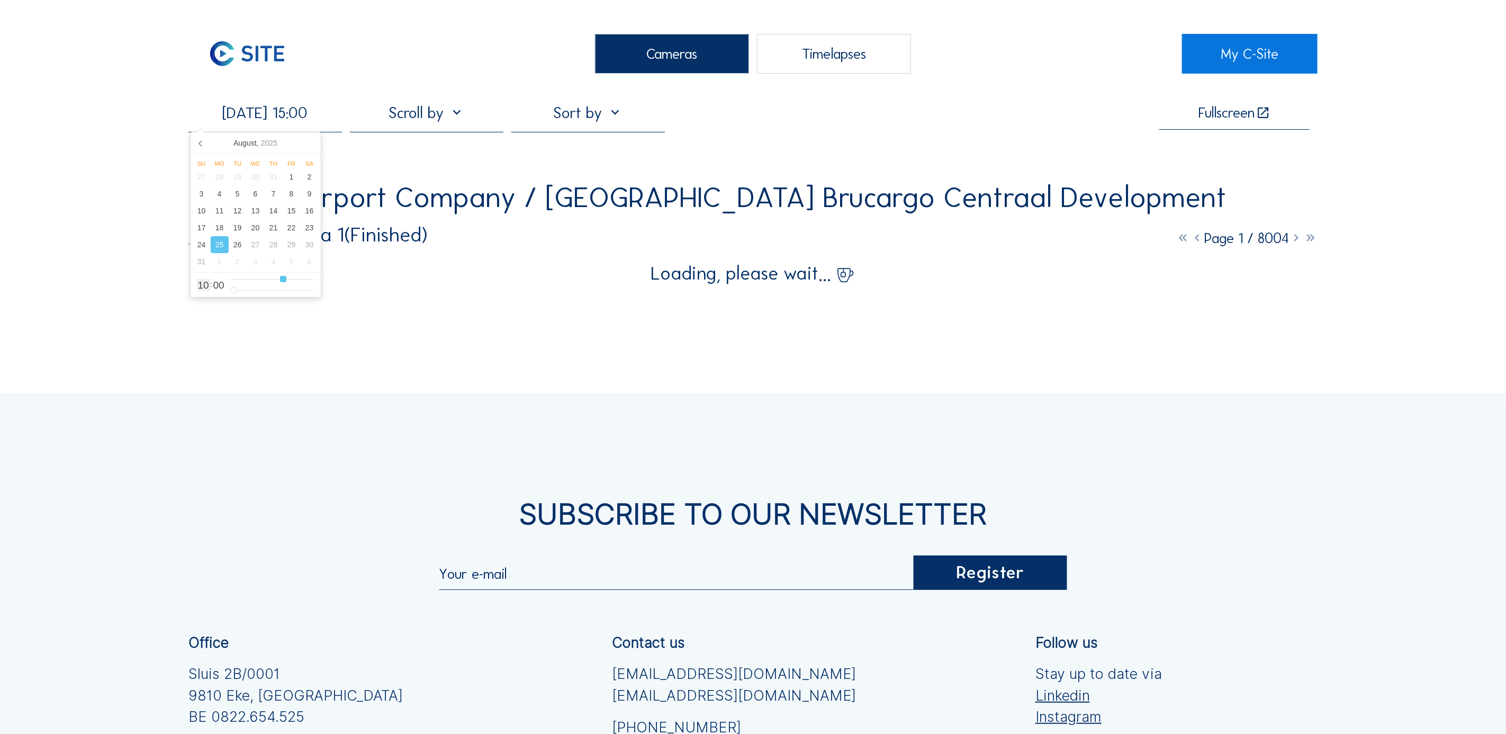
type input "[DATE] 16:00"
type input "16"
type input "[DATE] 17:00"
type input "17"
type input "[DATE] 18:00"
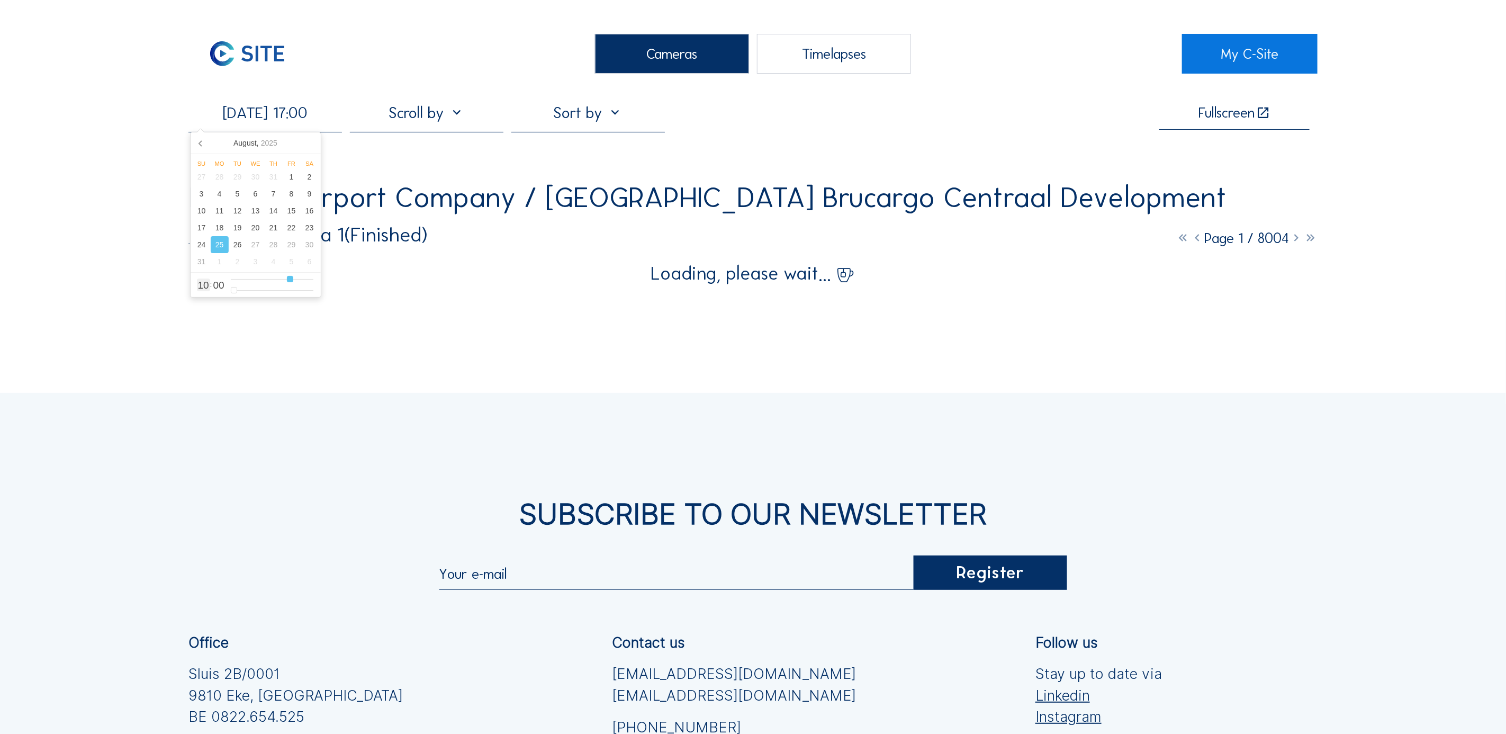
type input "18"
type input "[DATE] 19:00"
type input "19"
type input "[DATE] 20:00"
type input "20"
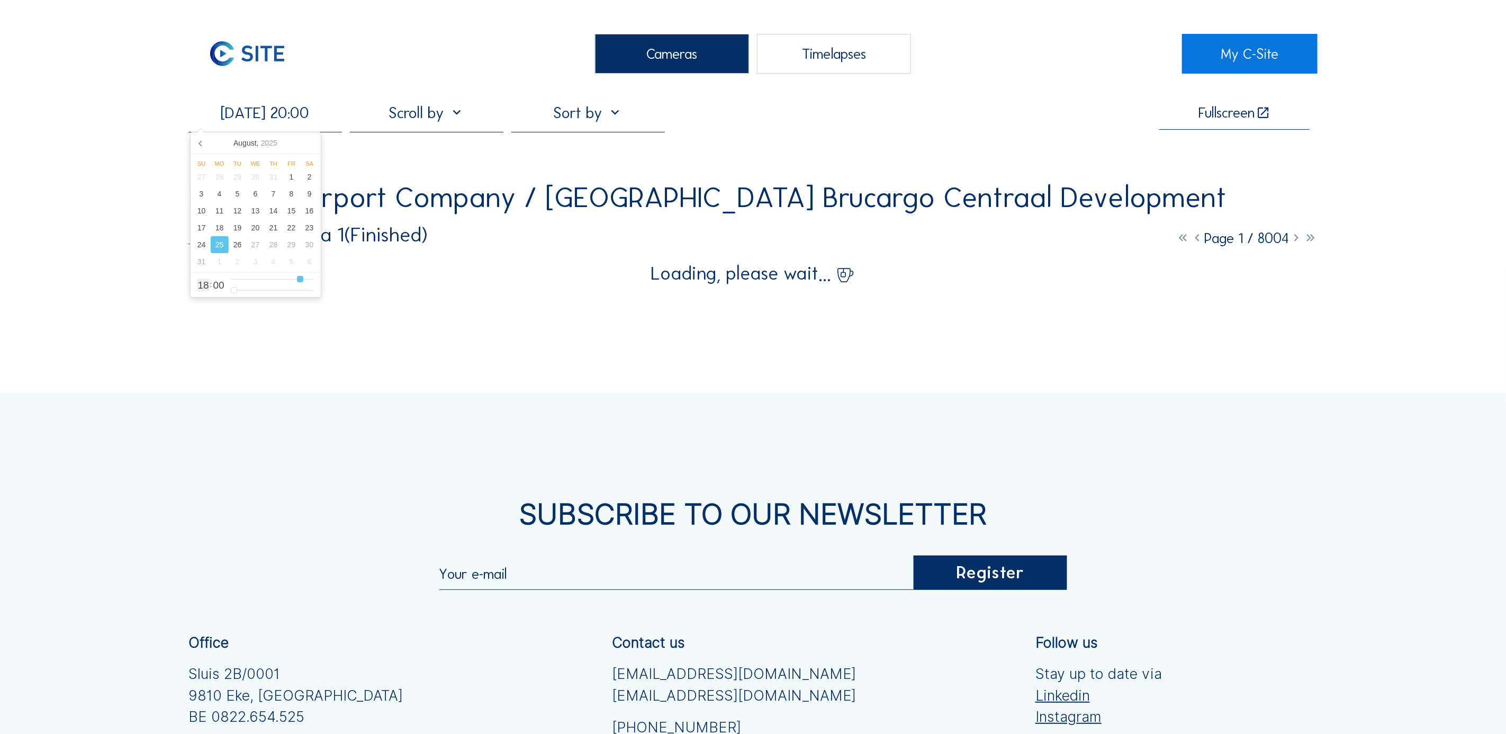
type input "[DATE] 21:00"
type input "21"
type input "[DATE] 22:00"
type input "22"
type input "[DATE] 23:00"
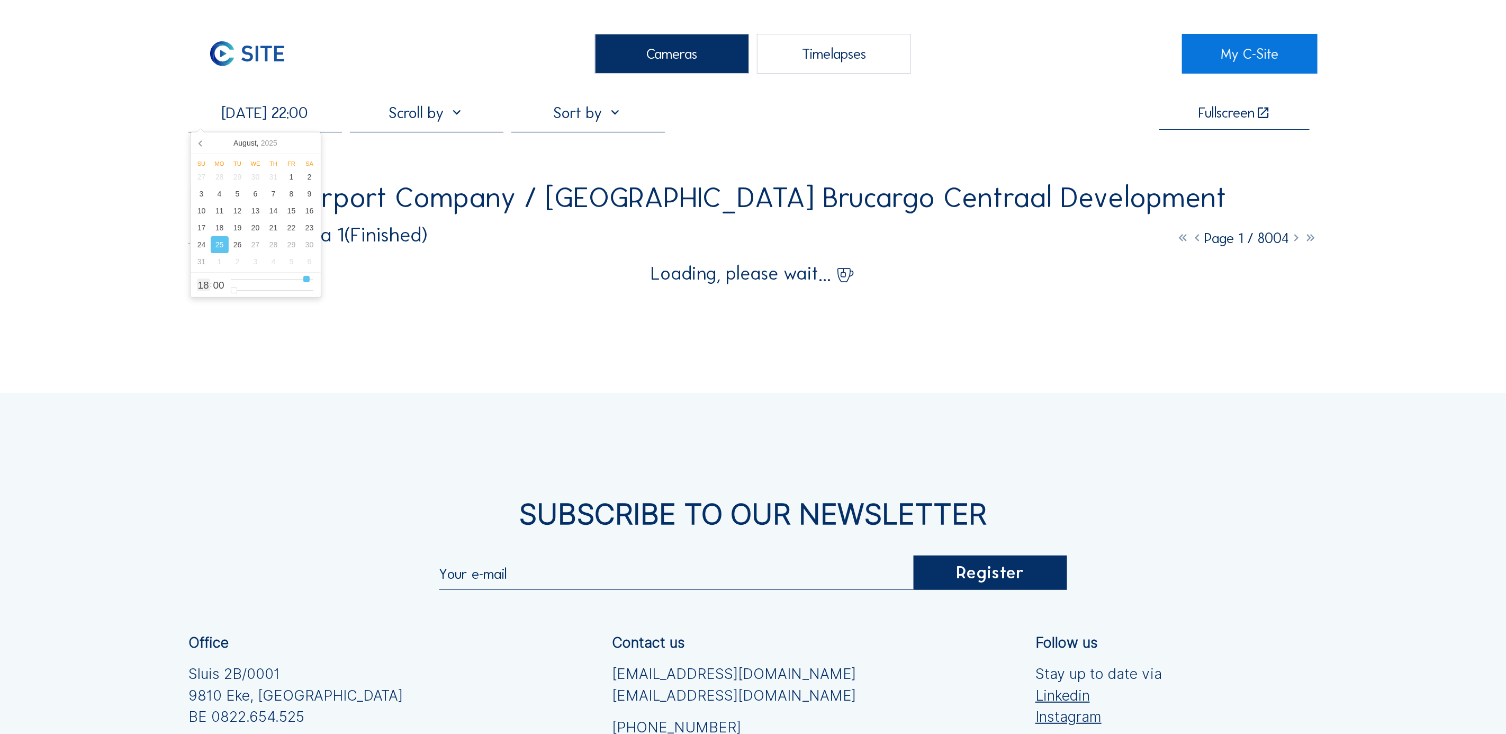
type input "23"
type input "[DATE] 22:00"
type input "22"
type input "[DATE] 21:00"
type input "21"
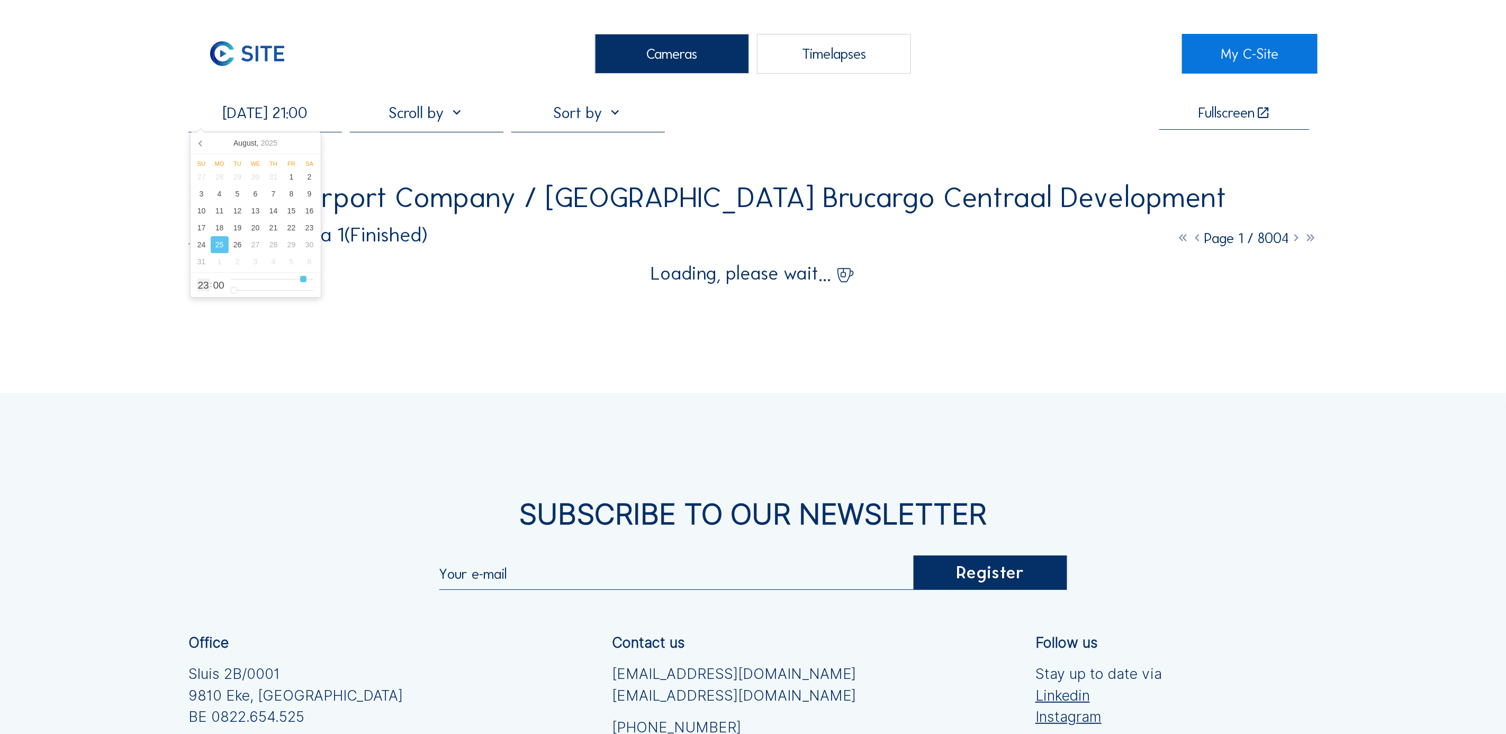
type input "[DATE] 20:00"
type input "20"
type input "[DATE] 19:00"
drag, startPoint x: 266, startPoint y: 281, endPoint x: 296, endPoint y: 283, distance: 30.2
type input "19"
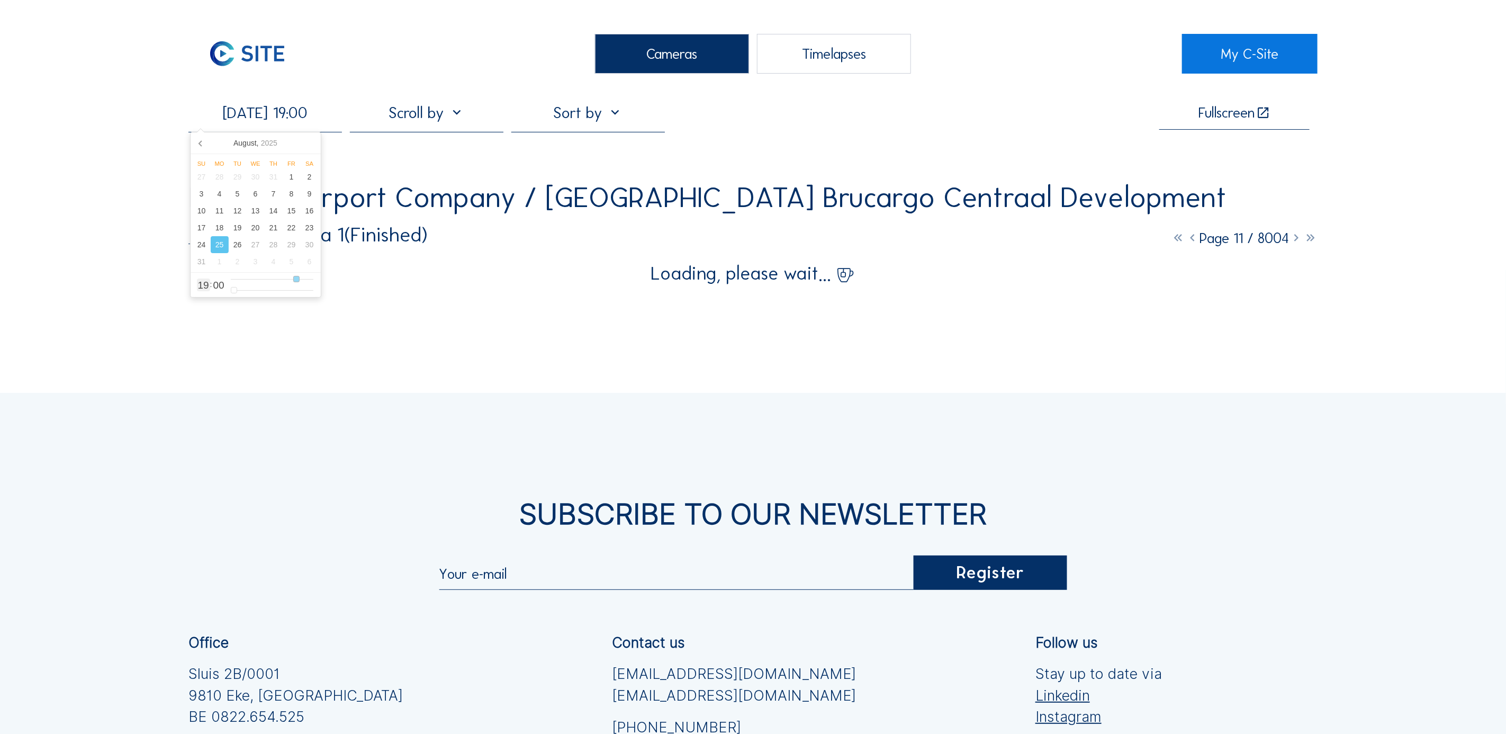
click at [296, 283] on input "range" at bounding box center [272, 279] width 83 height 9
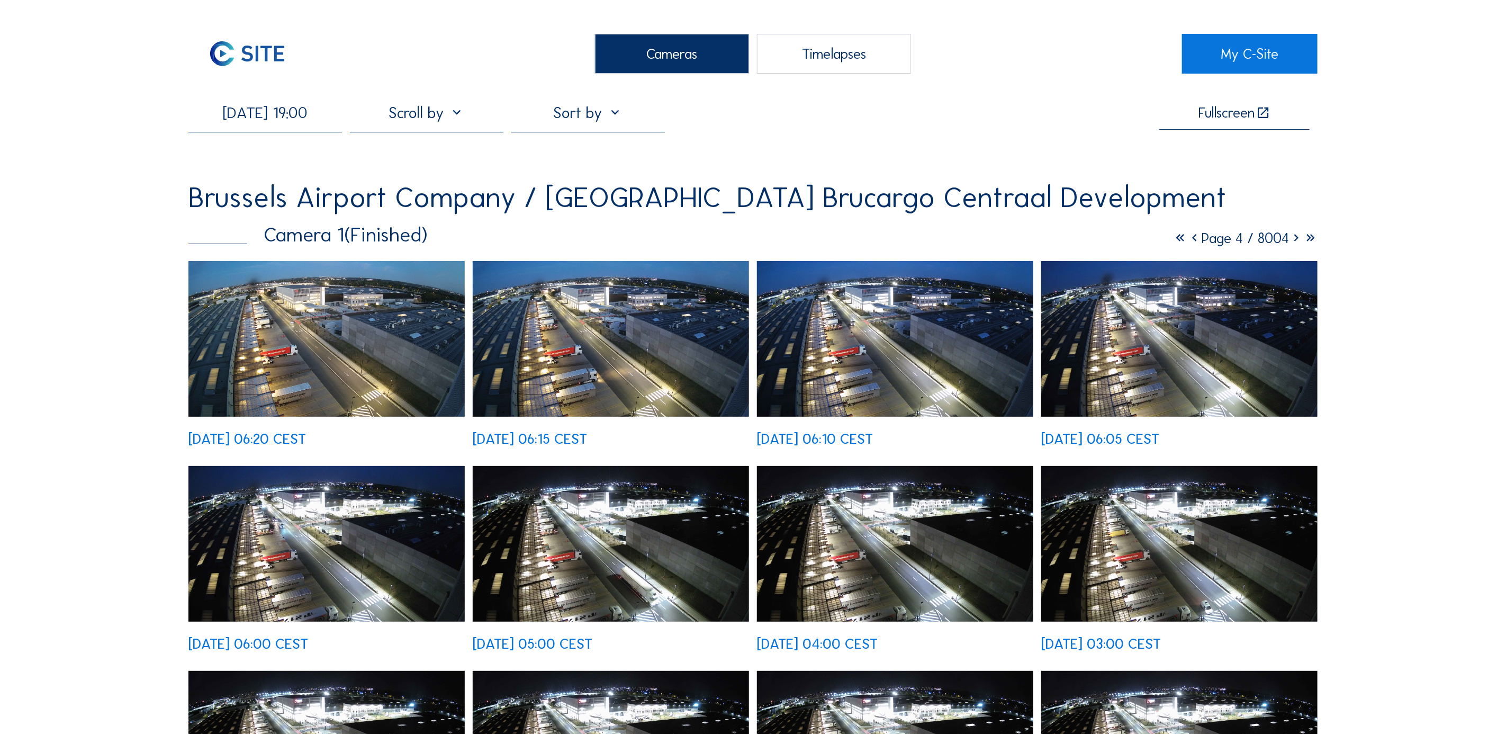
click at [936, 332] on img at bounding box center [895, 339] width 276 height 156
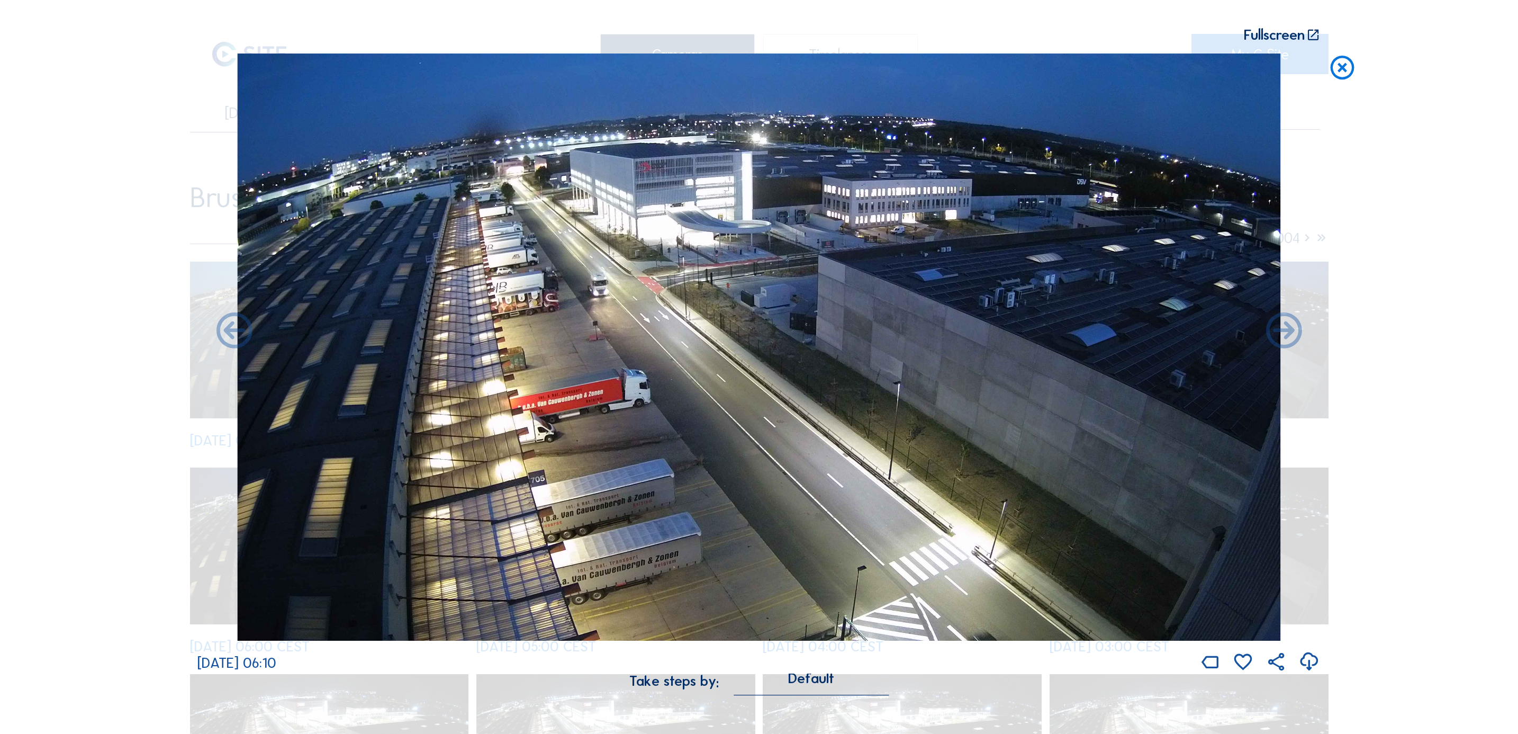
click at [1344, 65] on icon at bounding box center [1342, 68] width 29 height 30
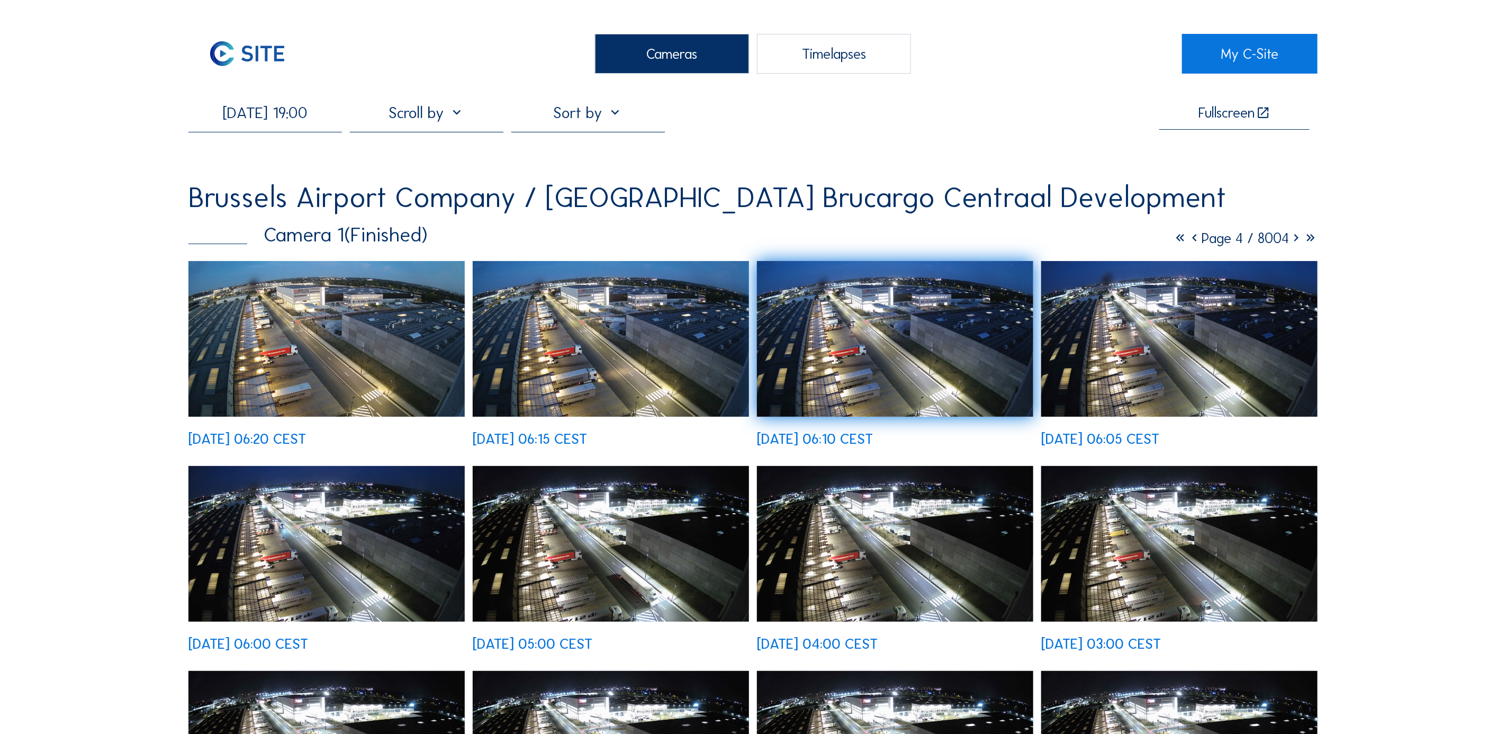
click at [347, 334] on img at bounding box center [326, 339] width 276 height 156
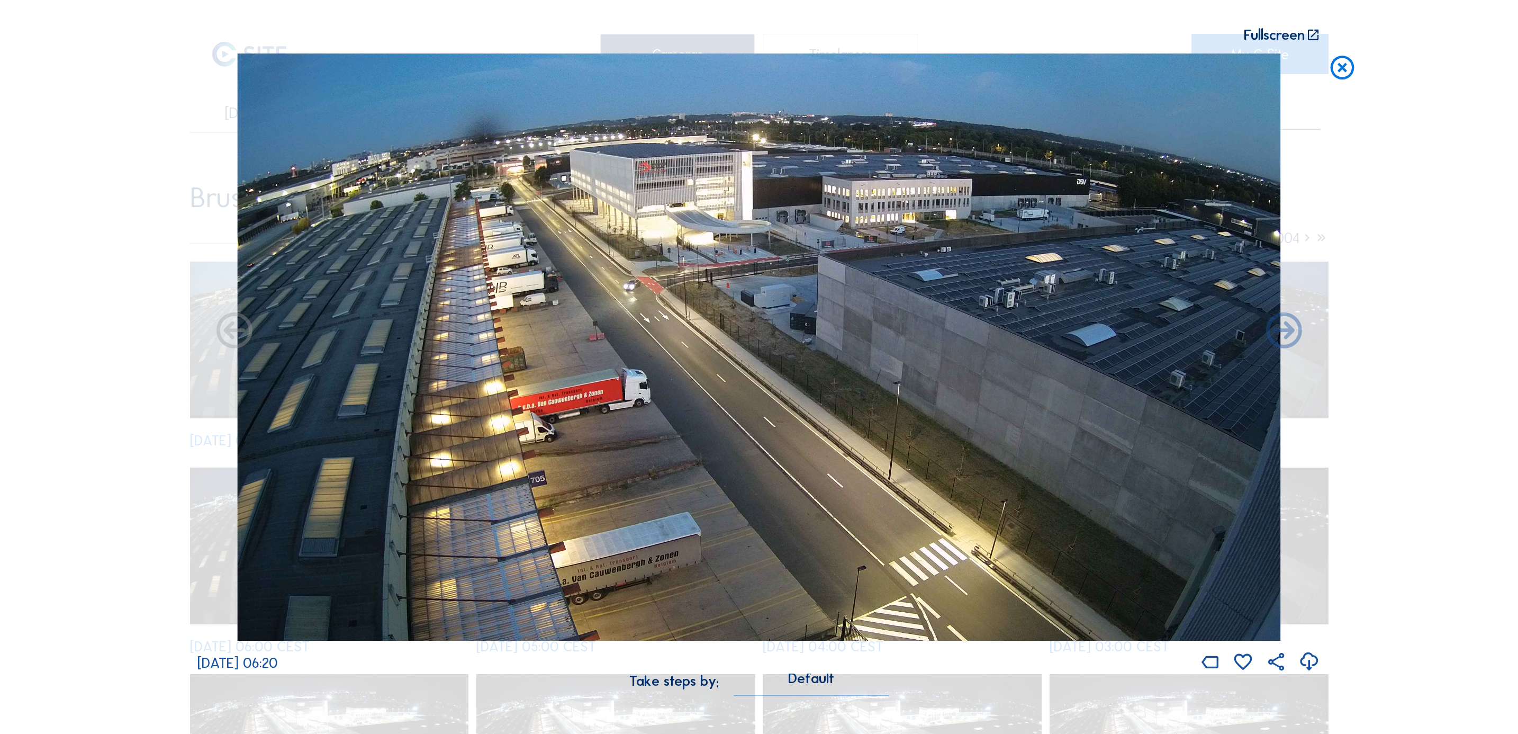
click at [1336, 64] on icon at bounding box center [1342, 68] width 29 height 30
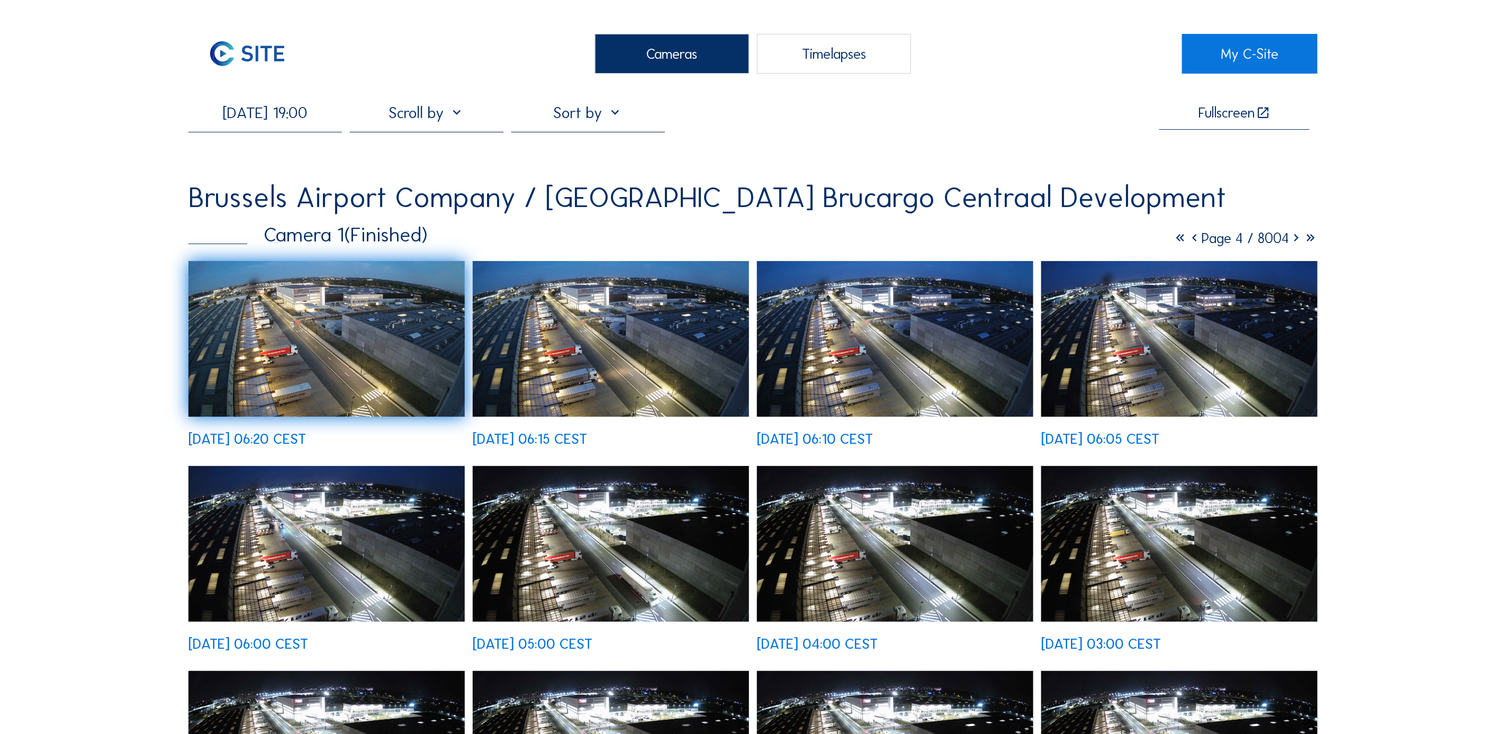
click at [286, 119] on input "[DATE] 19:00" at bounding box center [264, 112] width 153 height 19
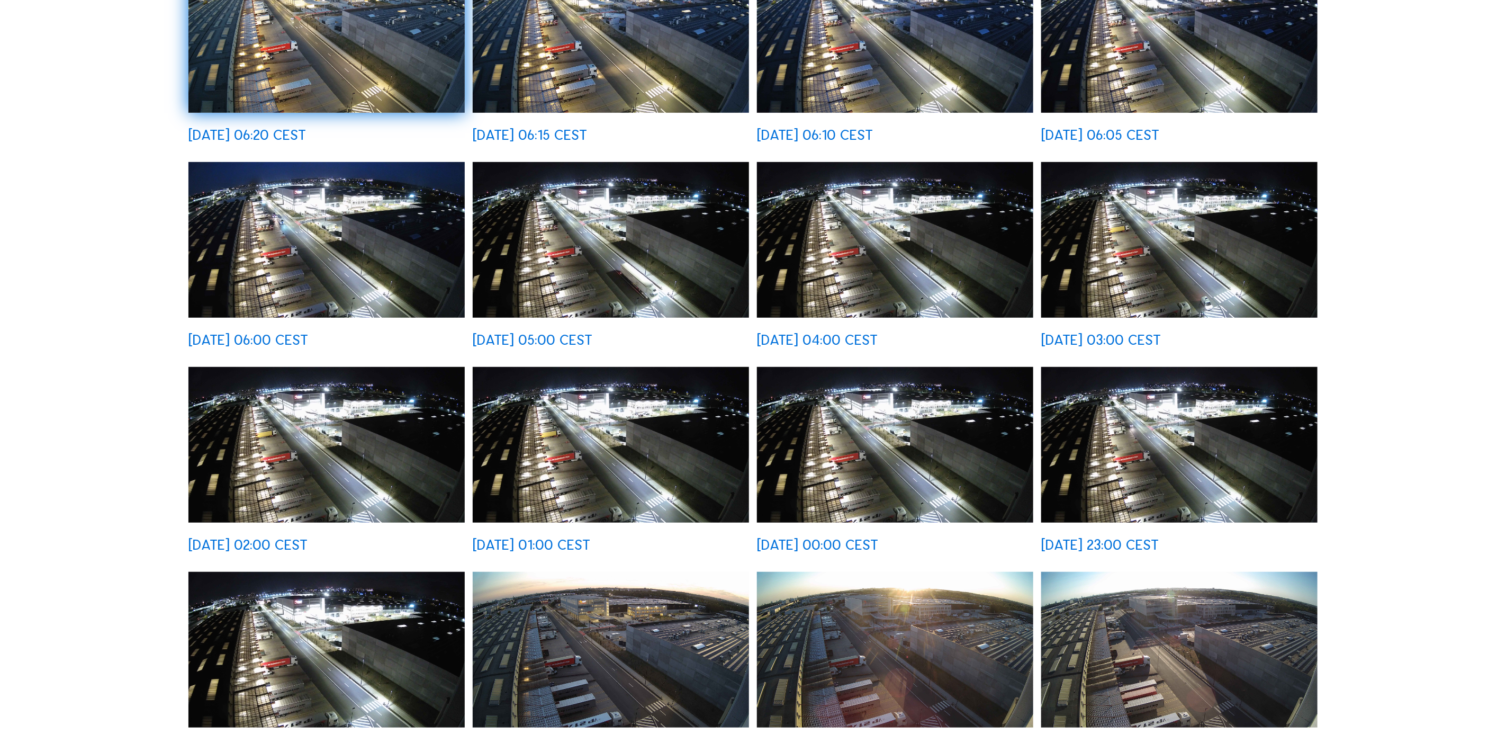
scroll to position [529, 0]
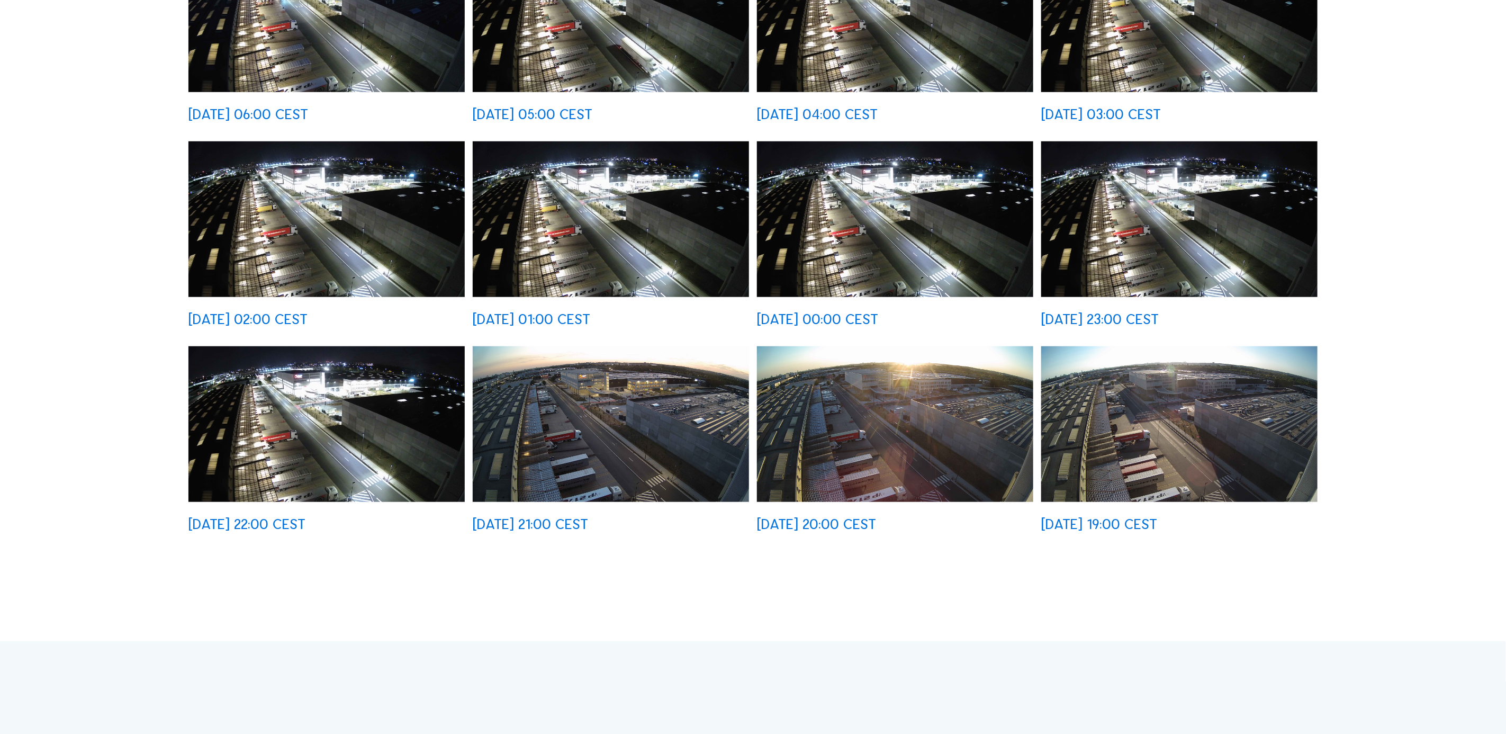
click at [1216, 451] on img at bounding box center [1179, 424] width 276 height 156
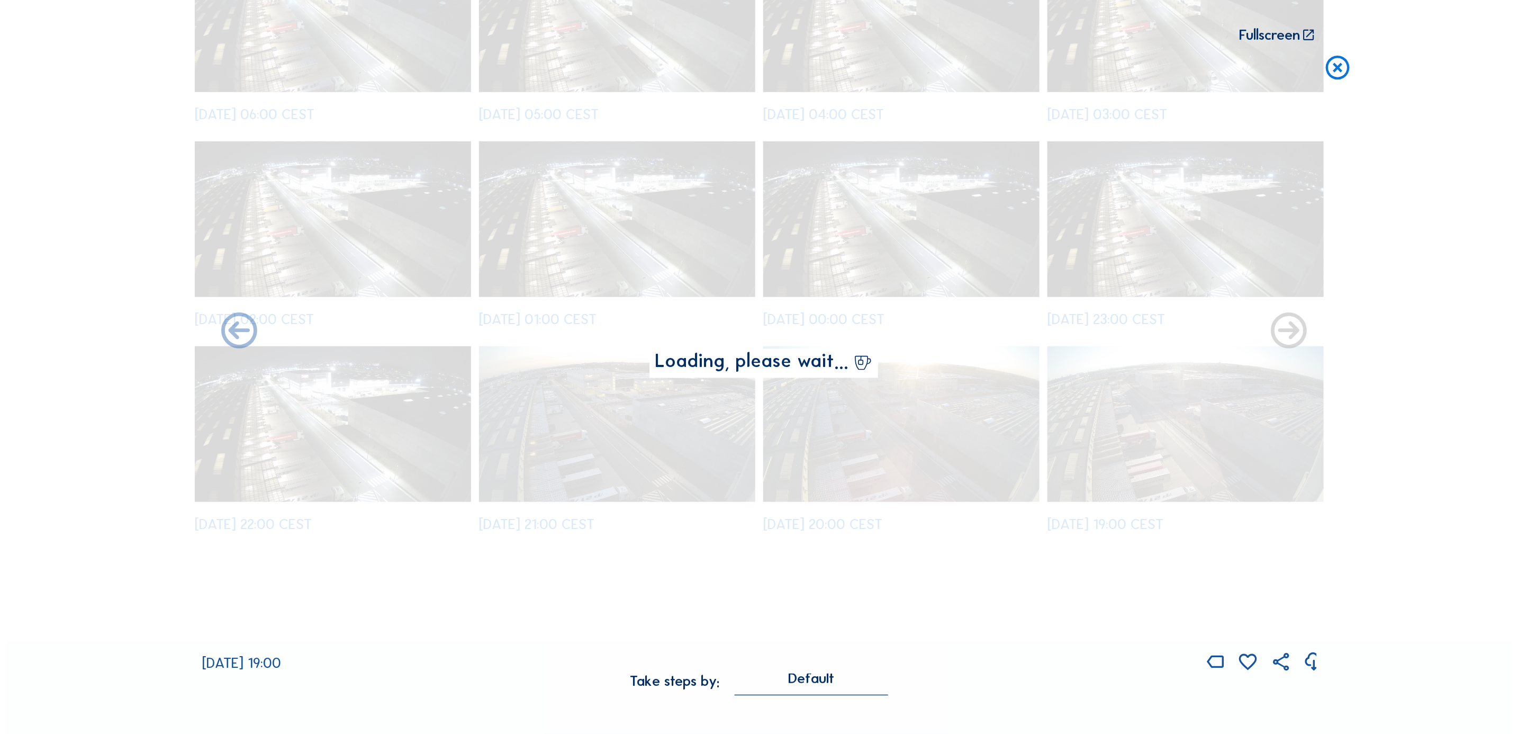
scroll to position [531, 0]
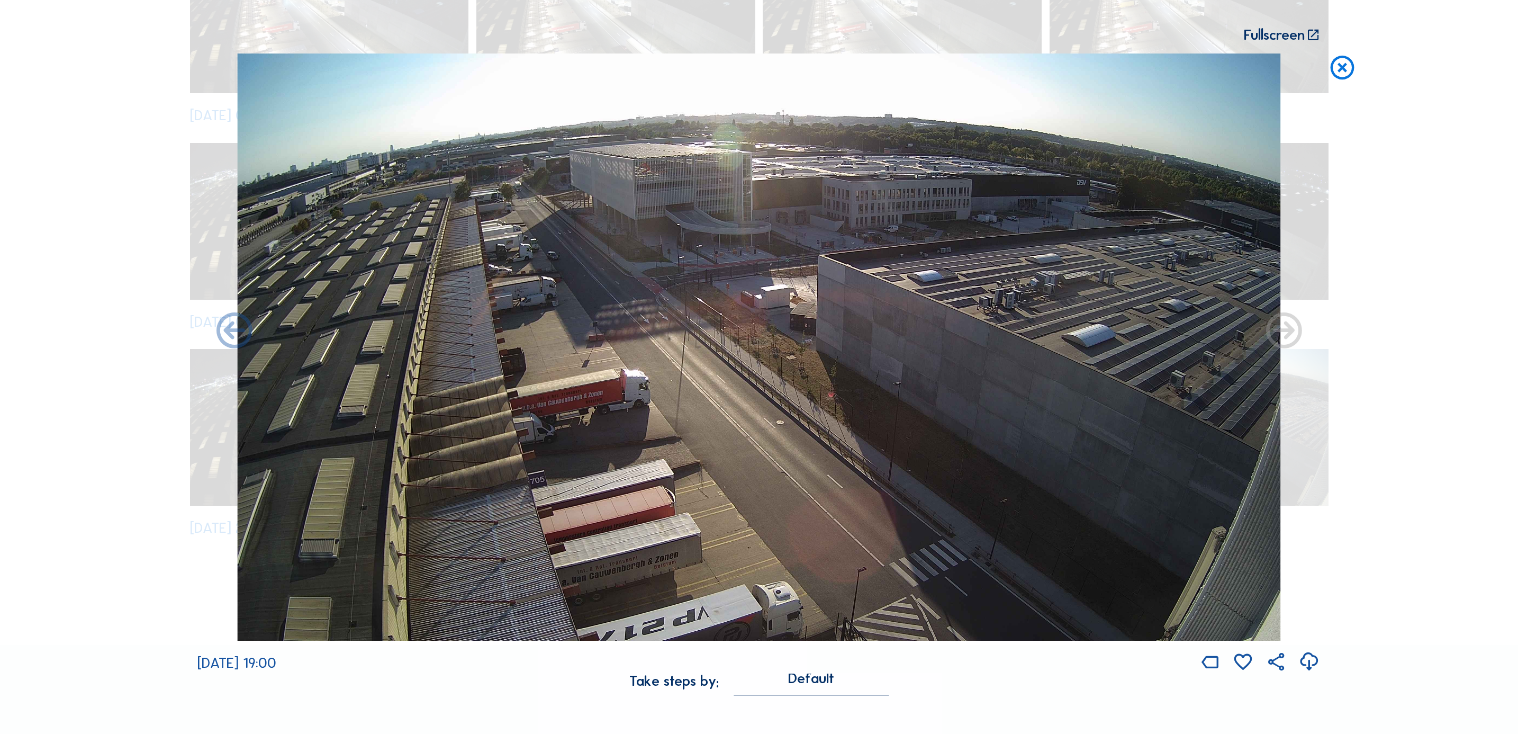
click at [1281, 331] on icon at bounding box center [1283, 331] width 43 height 43
click at [1345, 68] on icon at bounding box center [1342, 68] width 29 height 30
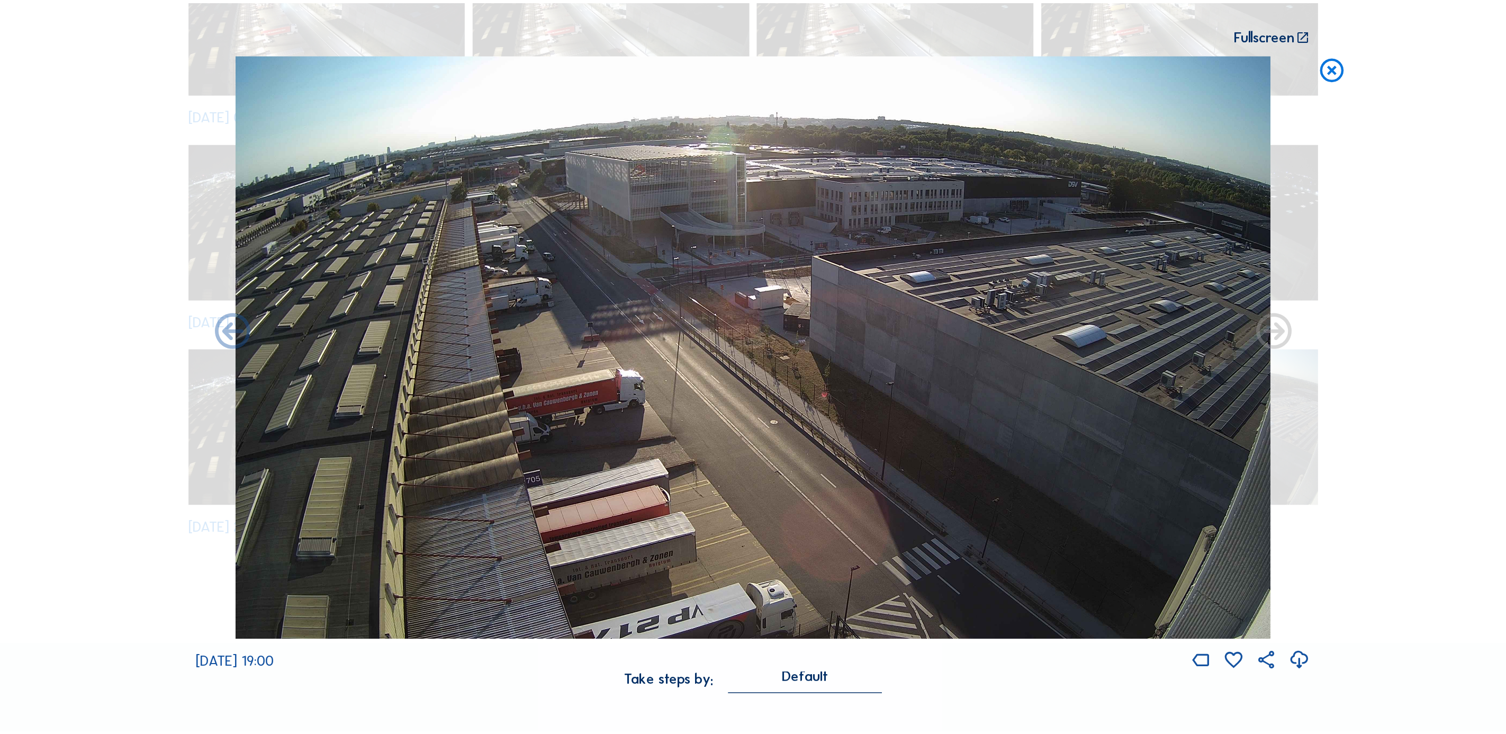
scroll to position [529, 0]
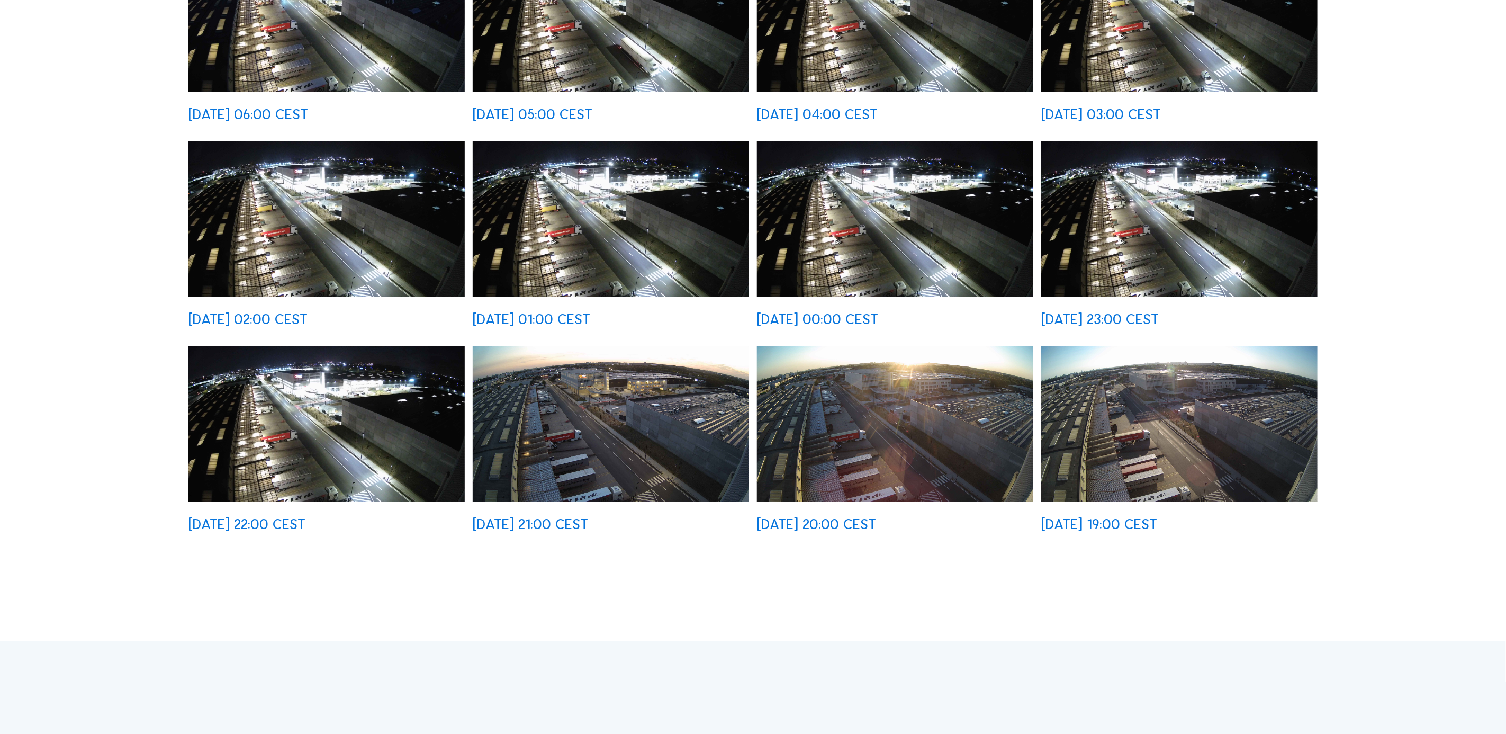
click at [643, 426] on img at bounding box center [611, 424] width 276 height 156
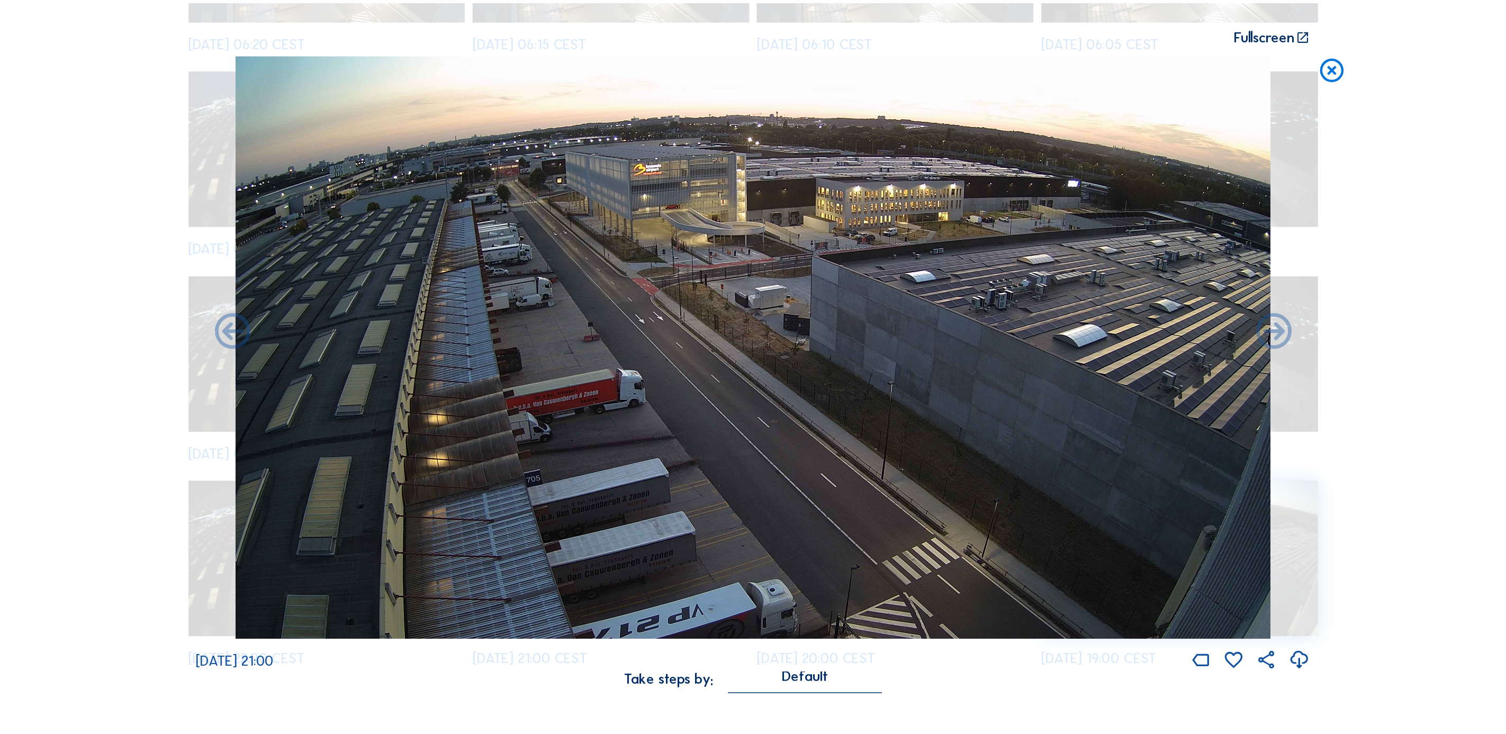
scroll to position [531, 0]
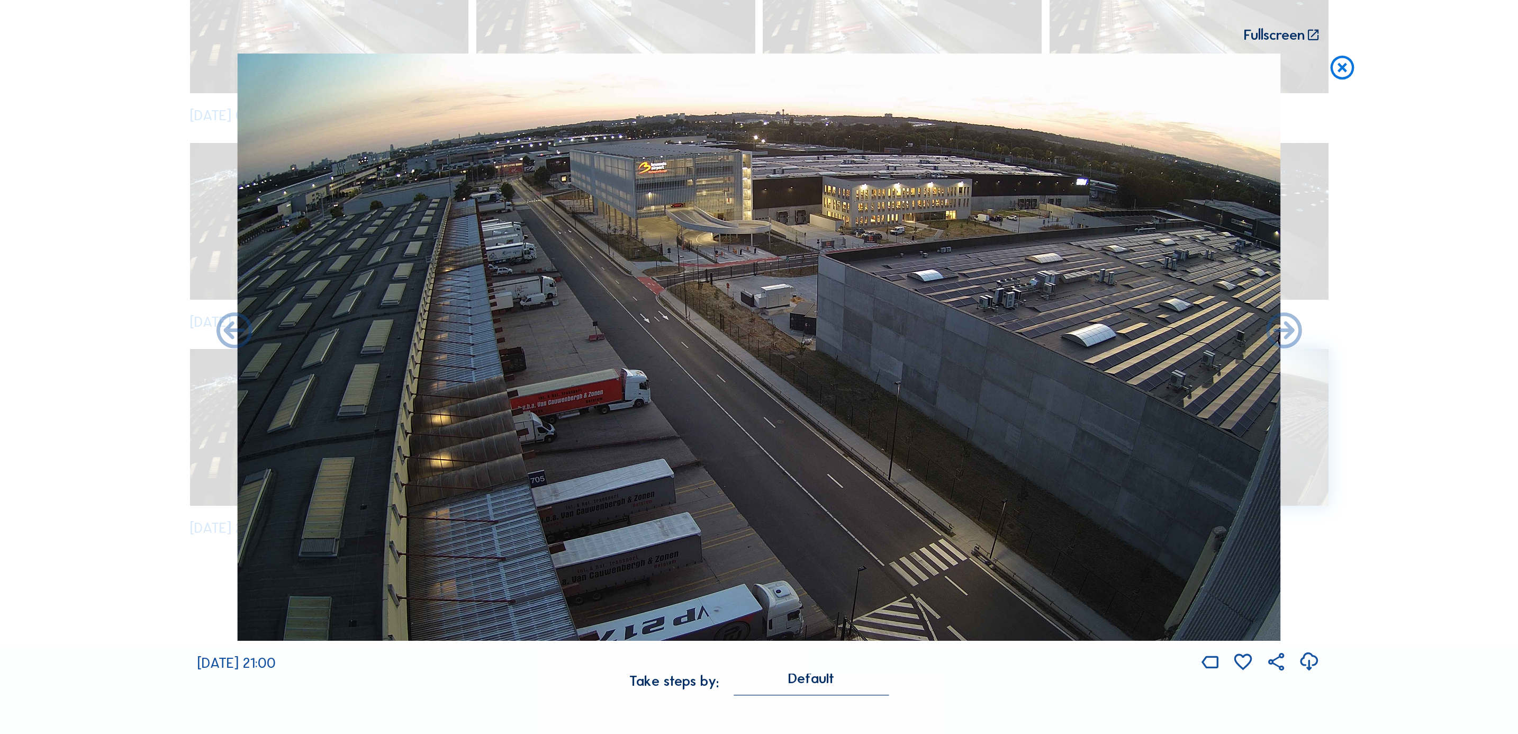
click at [1314, 664] on icon at bounding box center [1309, 661] width 22 height 26
click at [1344, 74] on icon at bounding box center [1342, 68] width 29 height 30
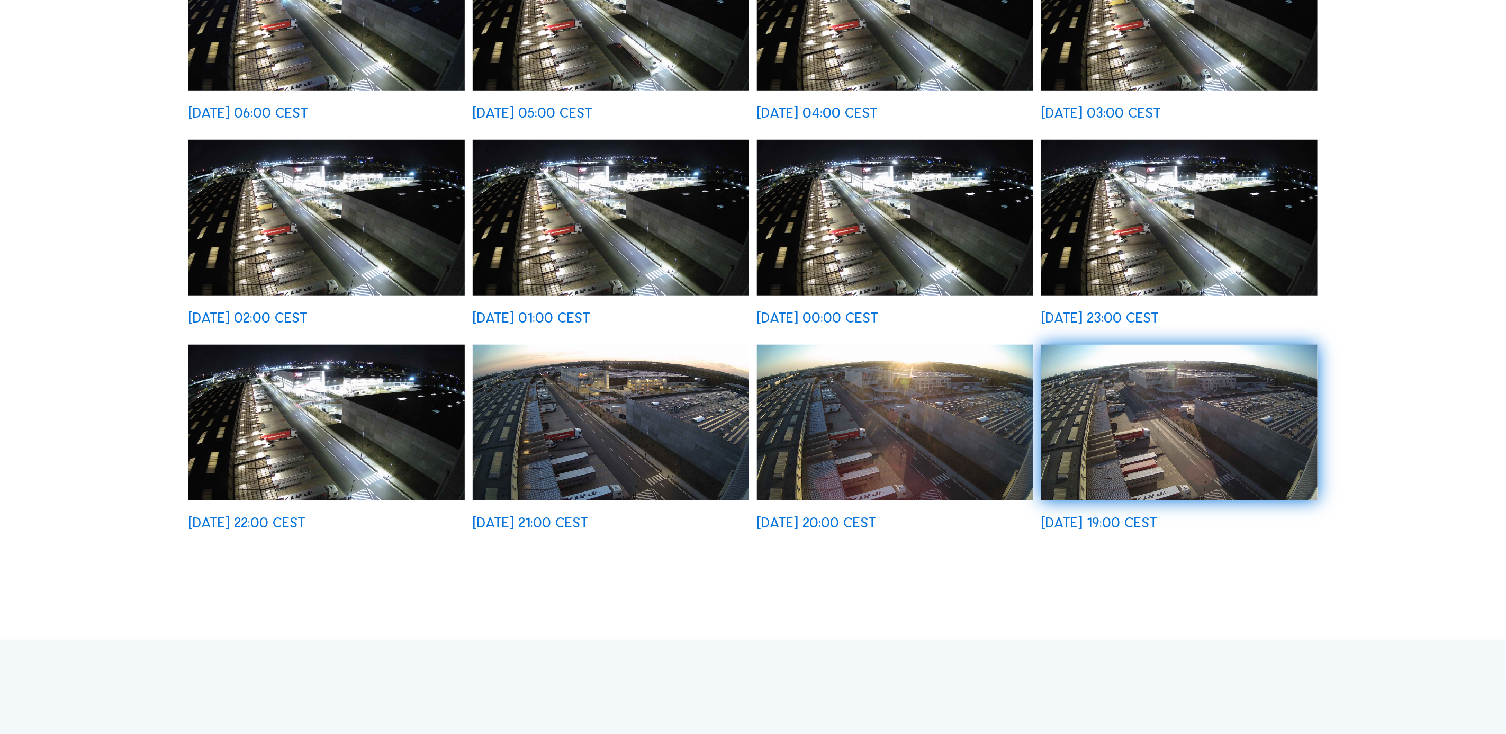
scroll to position [243, 0]
